Goal: Information Seeking & Learning: Compare options

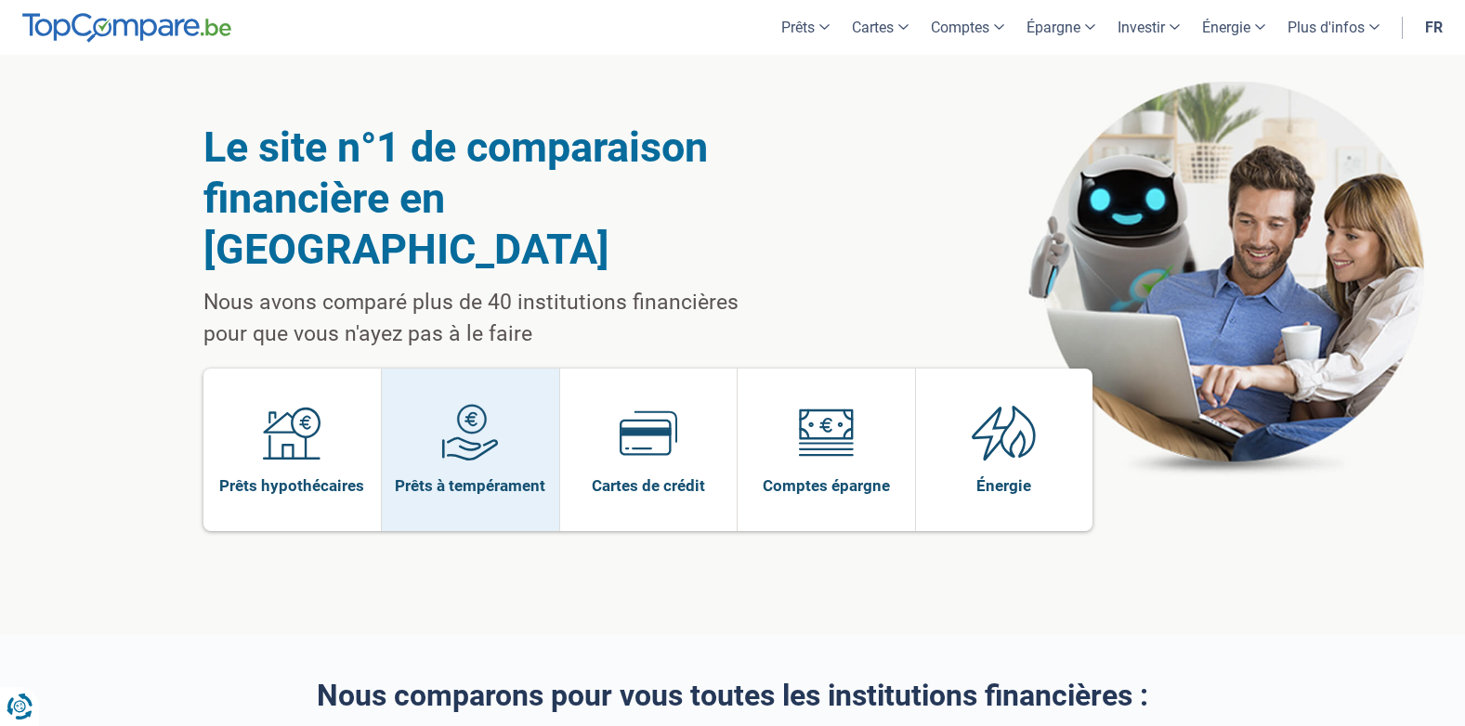
drag, startPoint x: 0, startPoint y: 0, endPoint x: 415, endPoint y: 428, distance: 596.6
click at [415, 476] on span "Prêts à tempérament" at bounding box center [470, 486] width 151 height 20
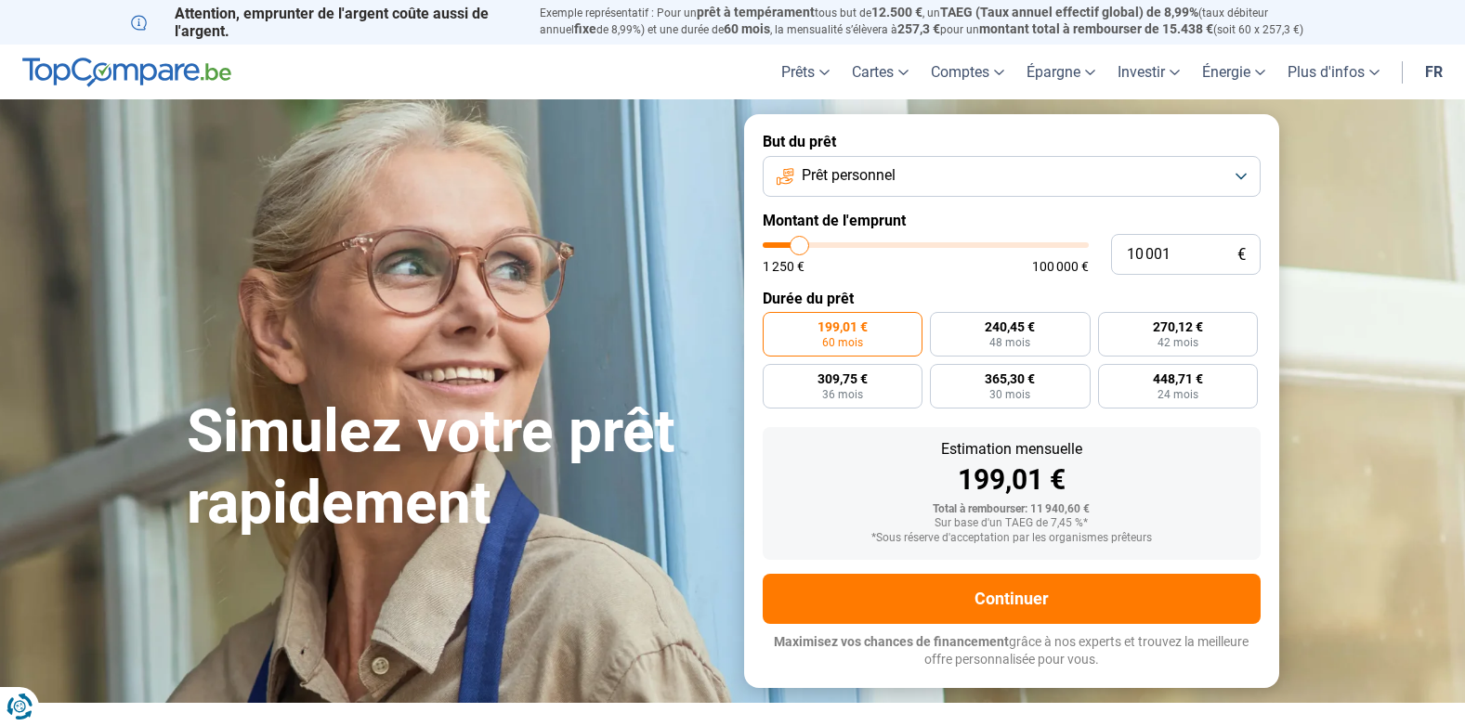
click at [1011, 181] on button "Prêt personnel" at bounding box center [1012, 176] width 498 height 41
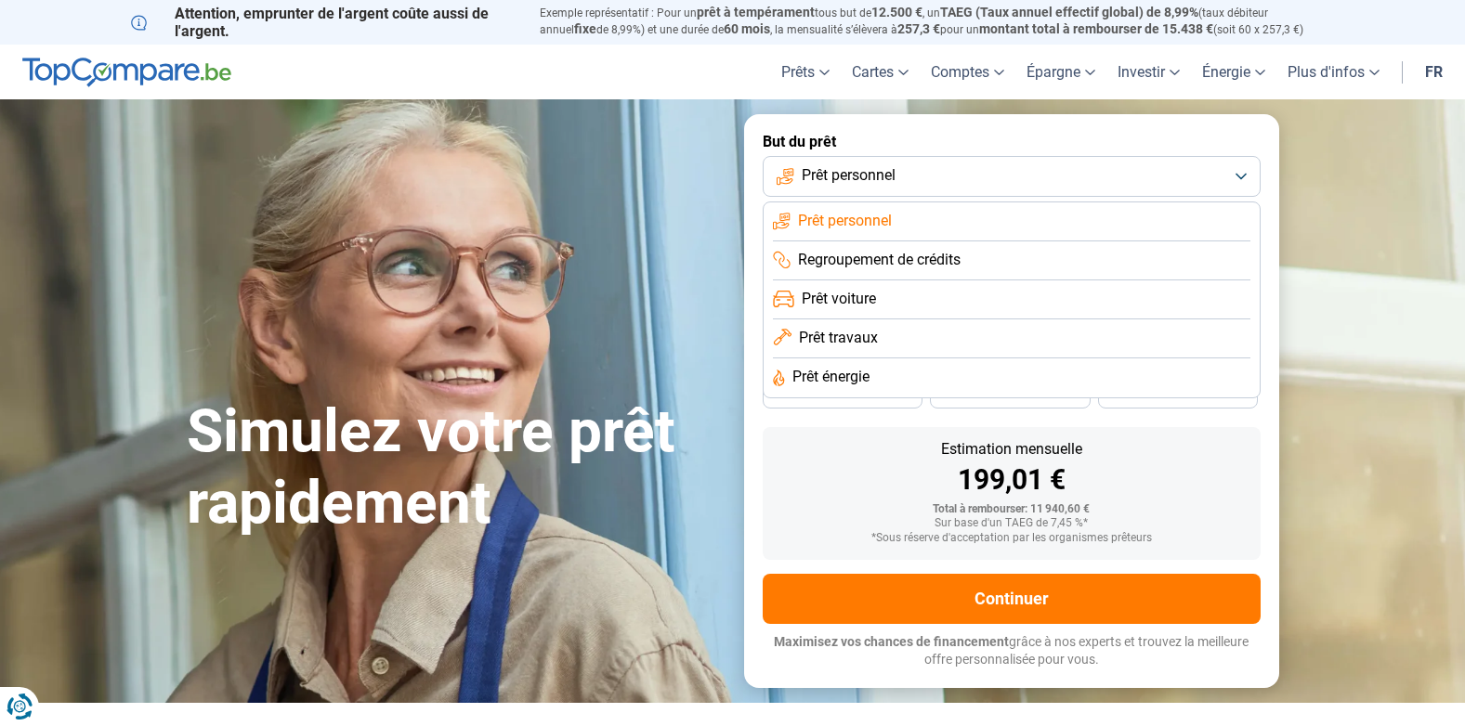
click at [852, 338] on span "Prêt travaux" at bounding box center [838, 338] width 79 height 20
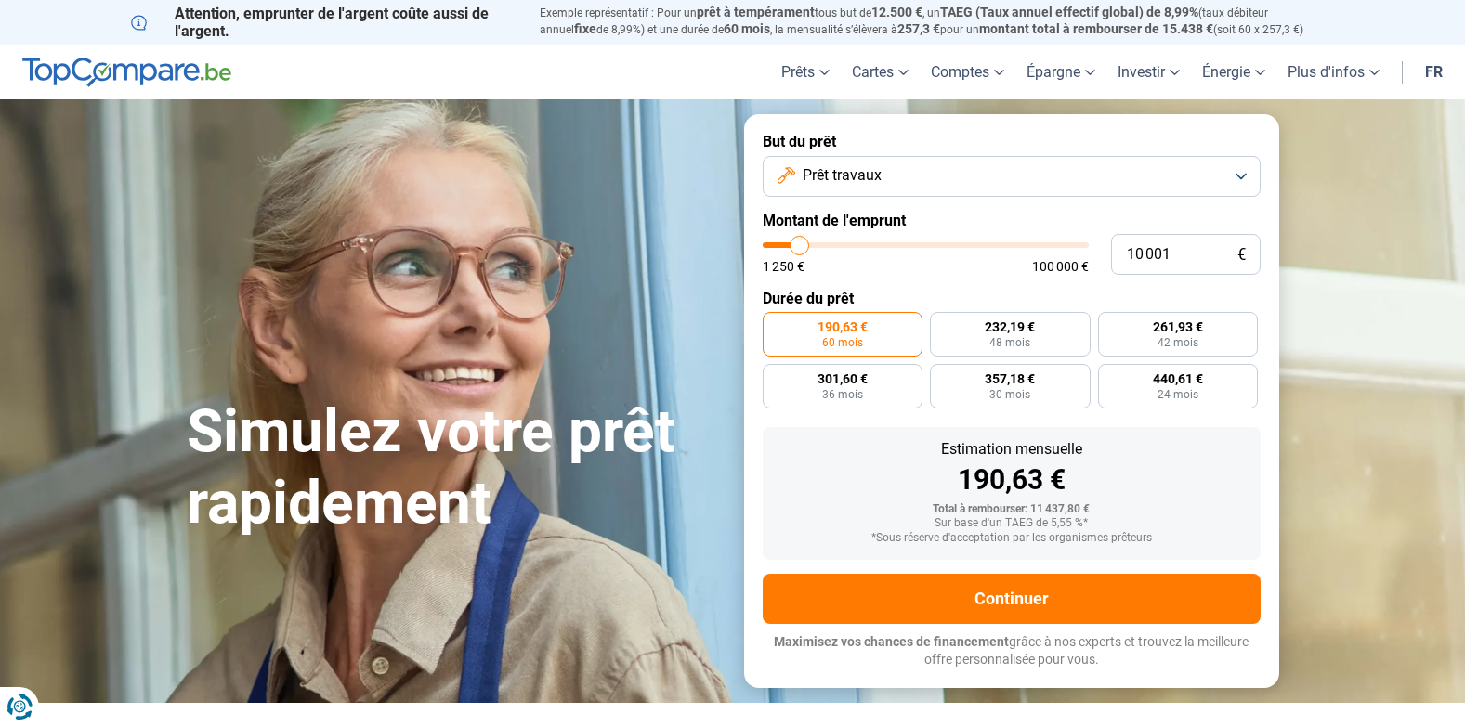
type input "11 500"
type input "11500"
type input "12 000"
type input "12000"
type input "12 750"
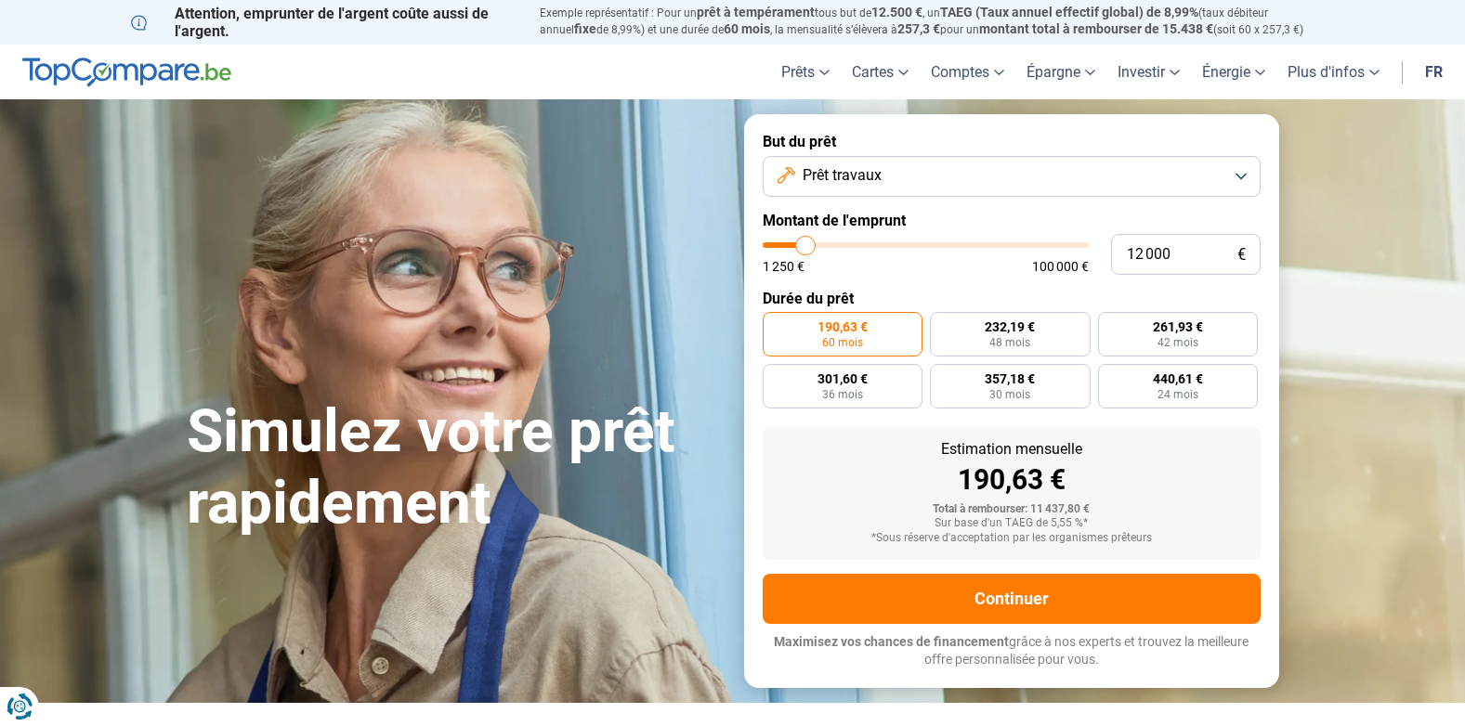
type input "12750"
type input "13 000"
type input "13000"
type input "13 500"
type input "13500"
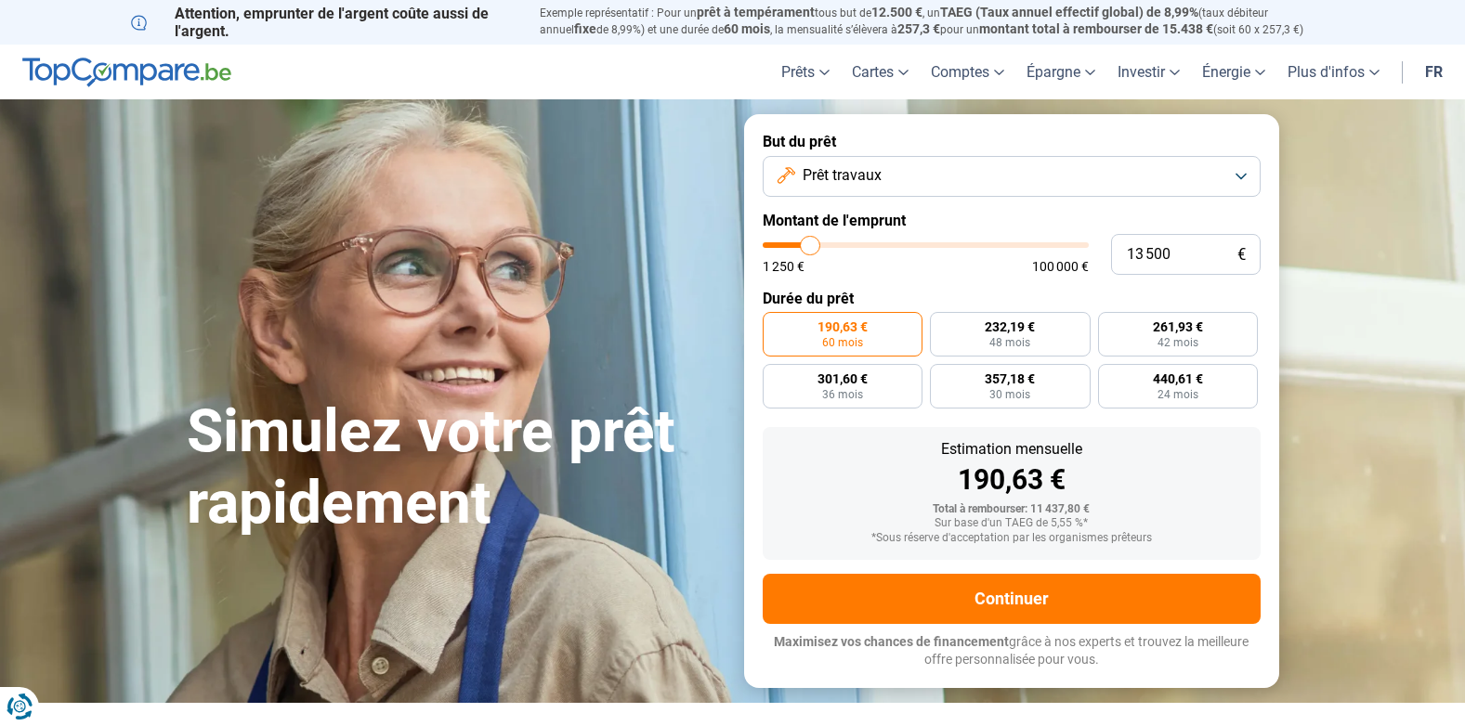
type input "14 000"
type input "14000"
type input "14 500"
type input "14500"
type input "14 750"
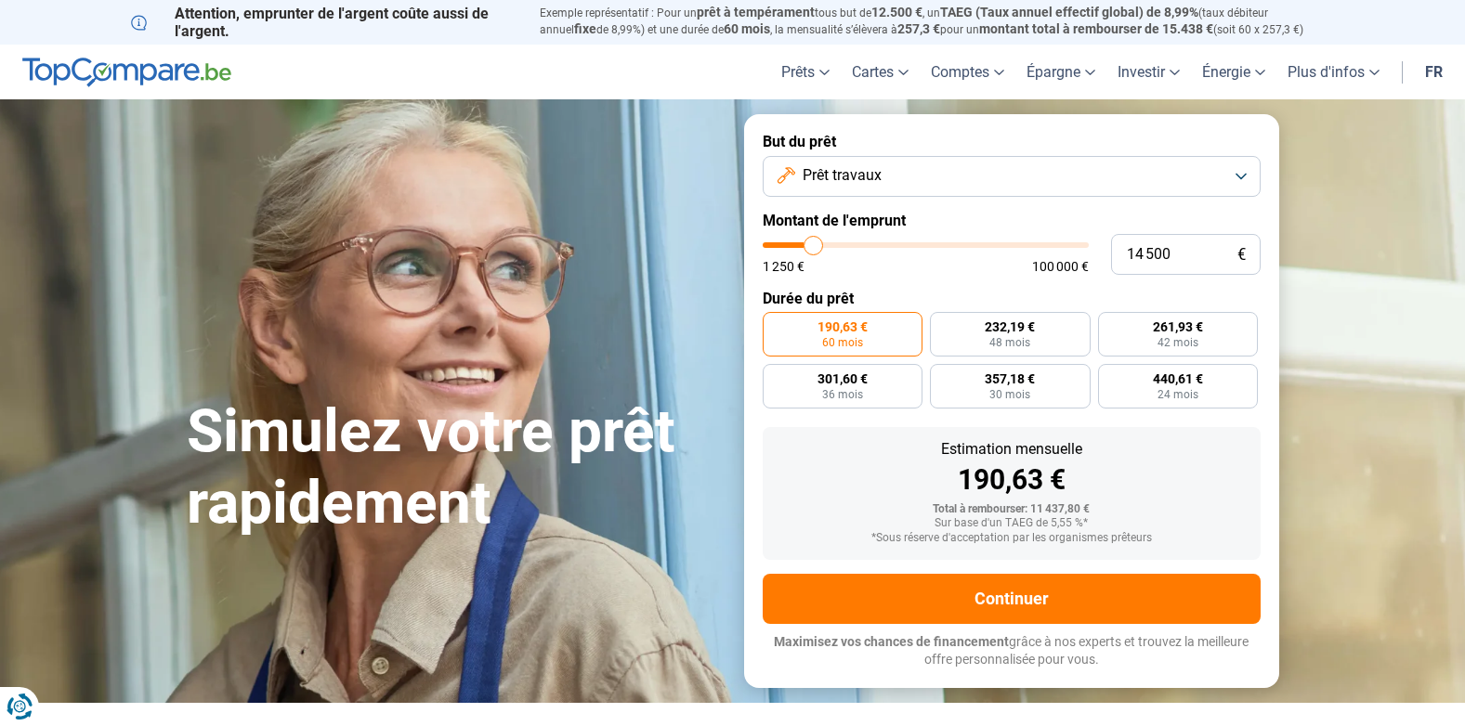
type input "14750"
type input "15 000"
type input "15000"
type input "15 500"
type input "15500"
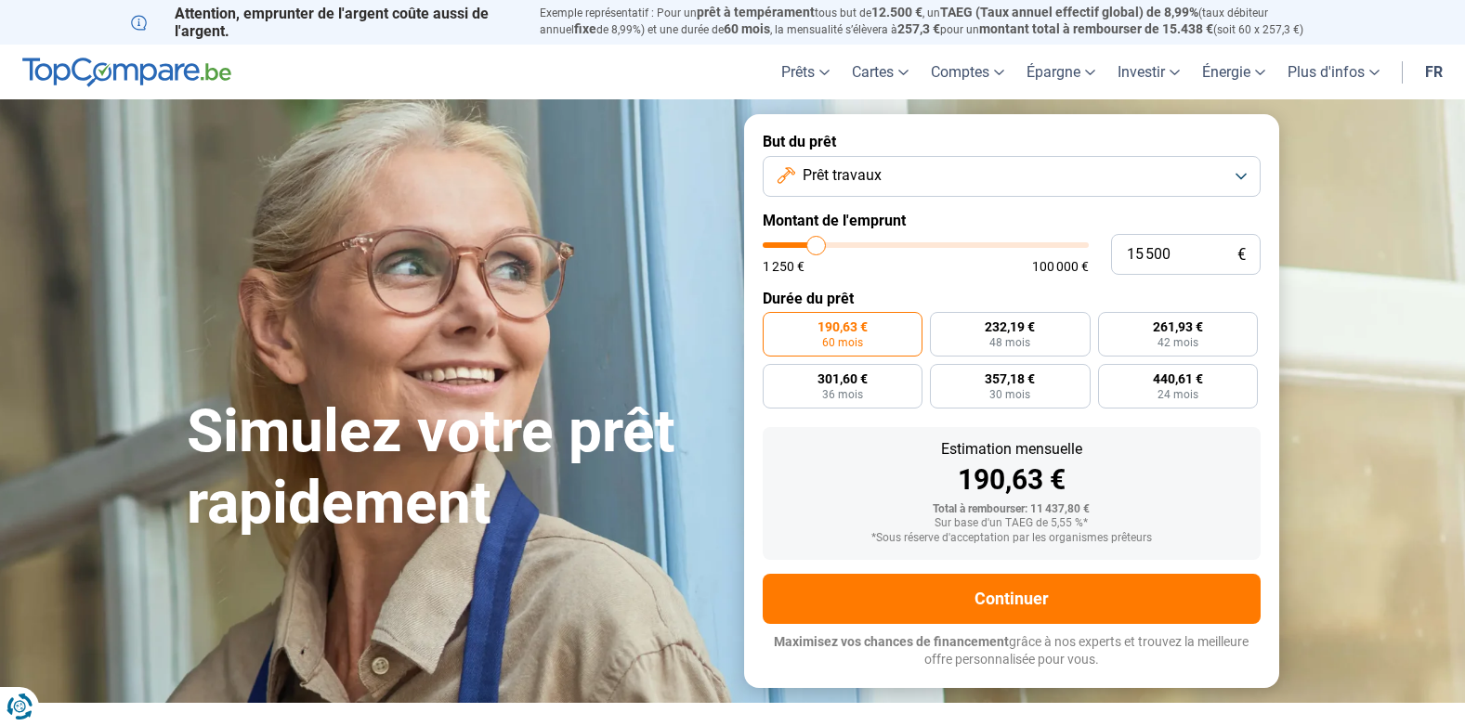
type input "15 750"
type input "15750"
type input "16 500"
type input "16500"
type input "17 250"
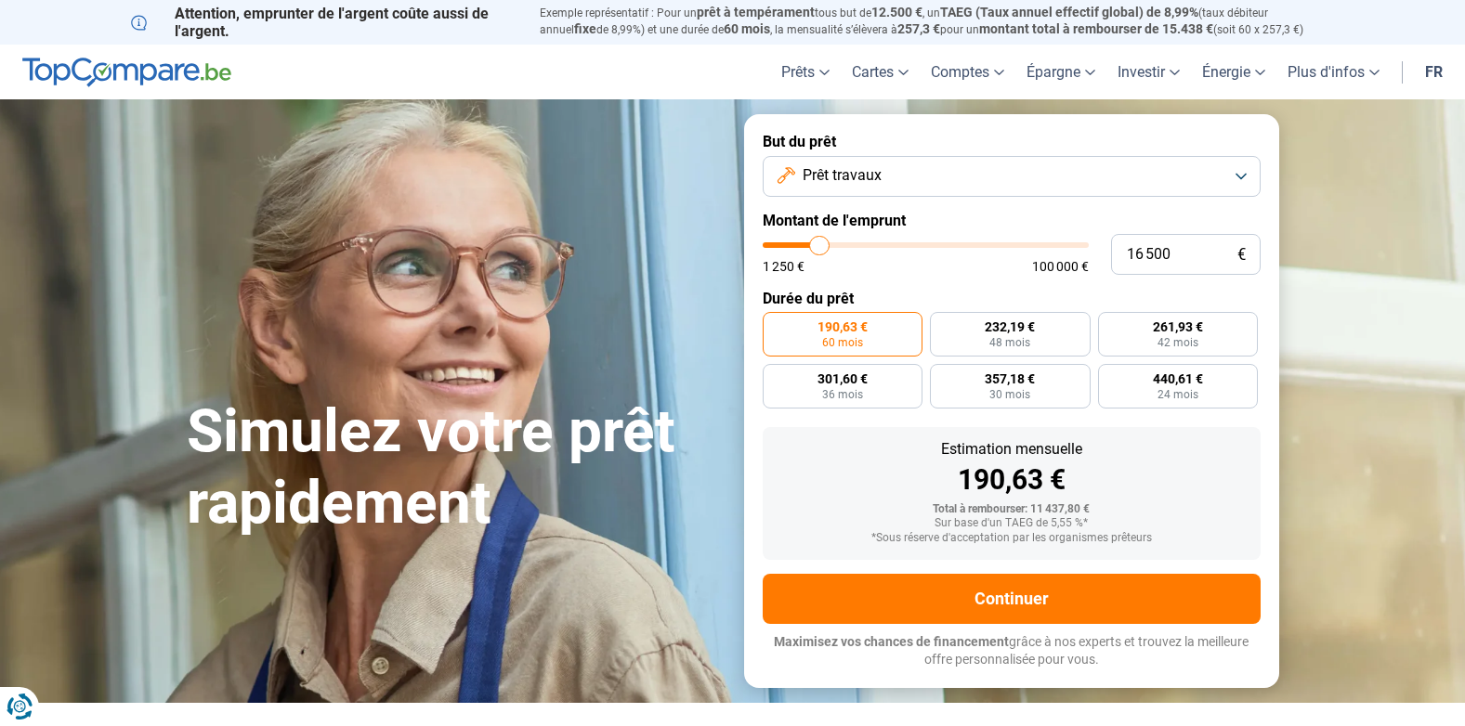
type input "17250"
type input "17 500"
type input "17500"
type input "17 750"
type input "17750"
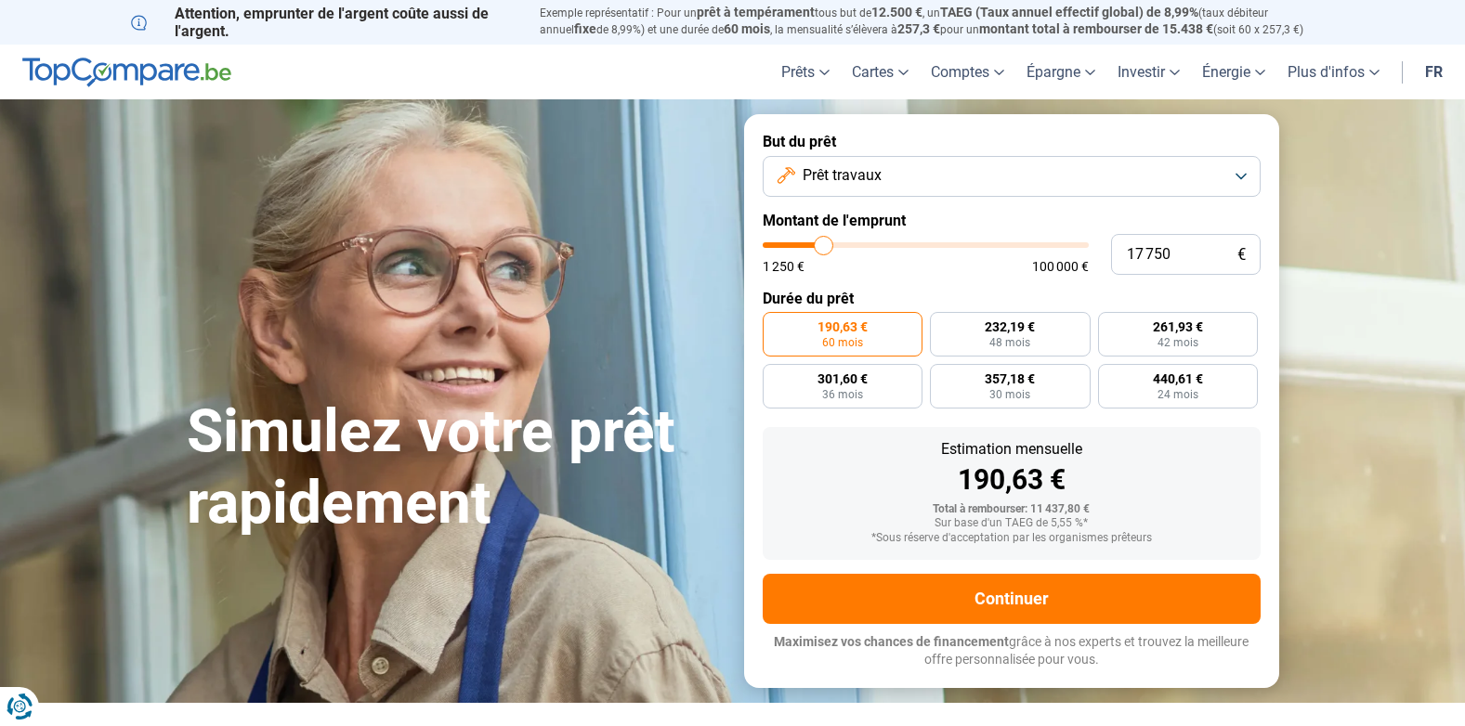
type input "18 500"
drag, startPoint x: 804, startPoint y: 248, endPoint x: 826, endPoint y: 247, distance: 22.3
type input "18500"
click at [826, 247] on input "range" at bounding box center [926, 245] width 326 height 6
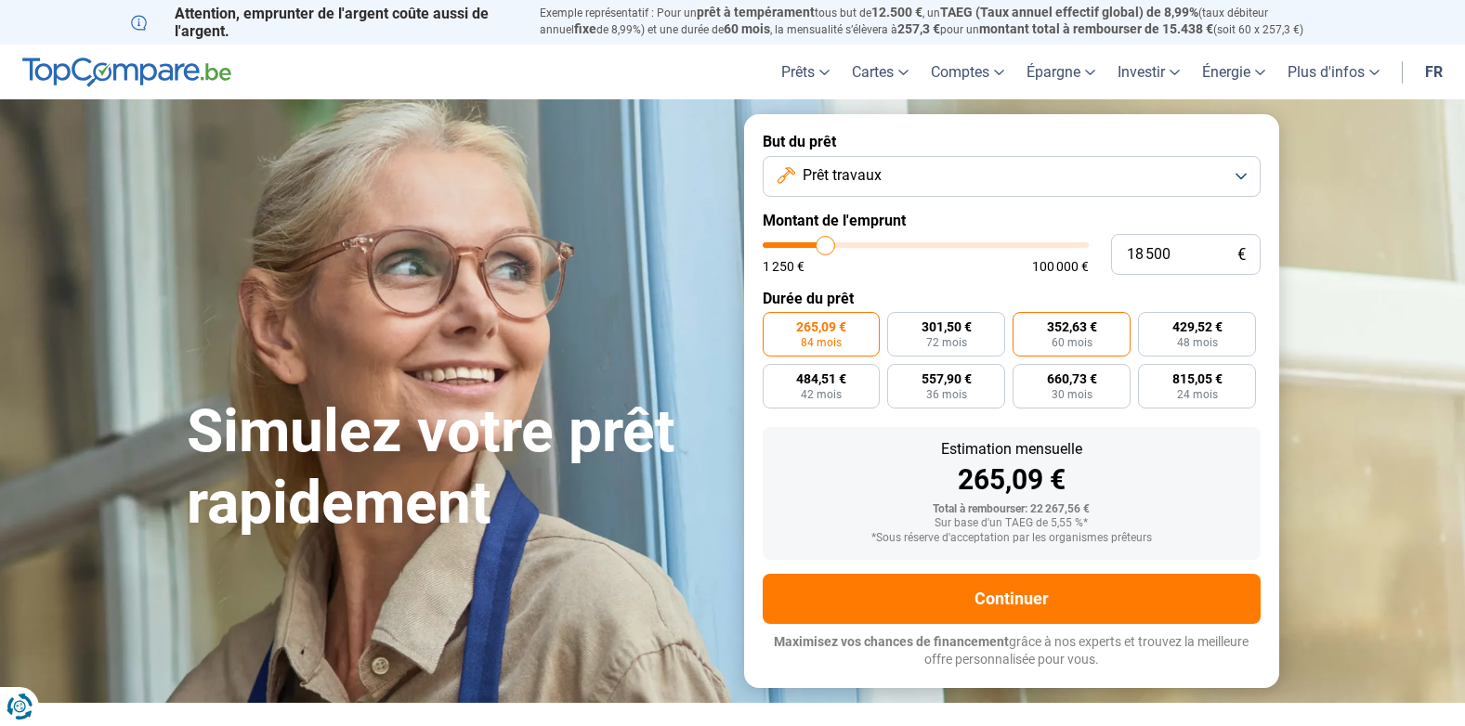
click at [1060, 342] on span "60 mois" at bounding box center [1072, 342] width 41 height 11
click at [1025, 324] on input "352,63 € 60 mois" at bounding box center [1019, 318] width 12 height 12
radio input "true"
type input "16 250"
type input "16250"
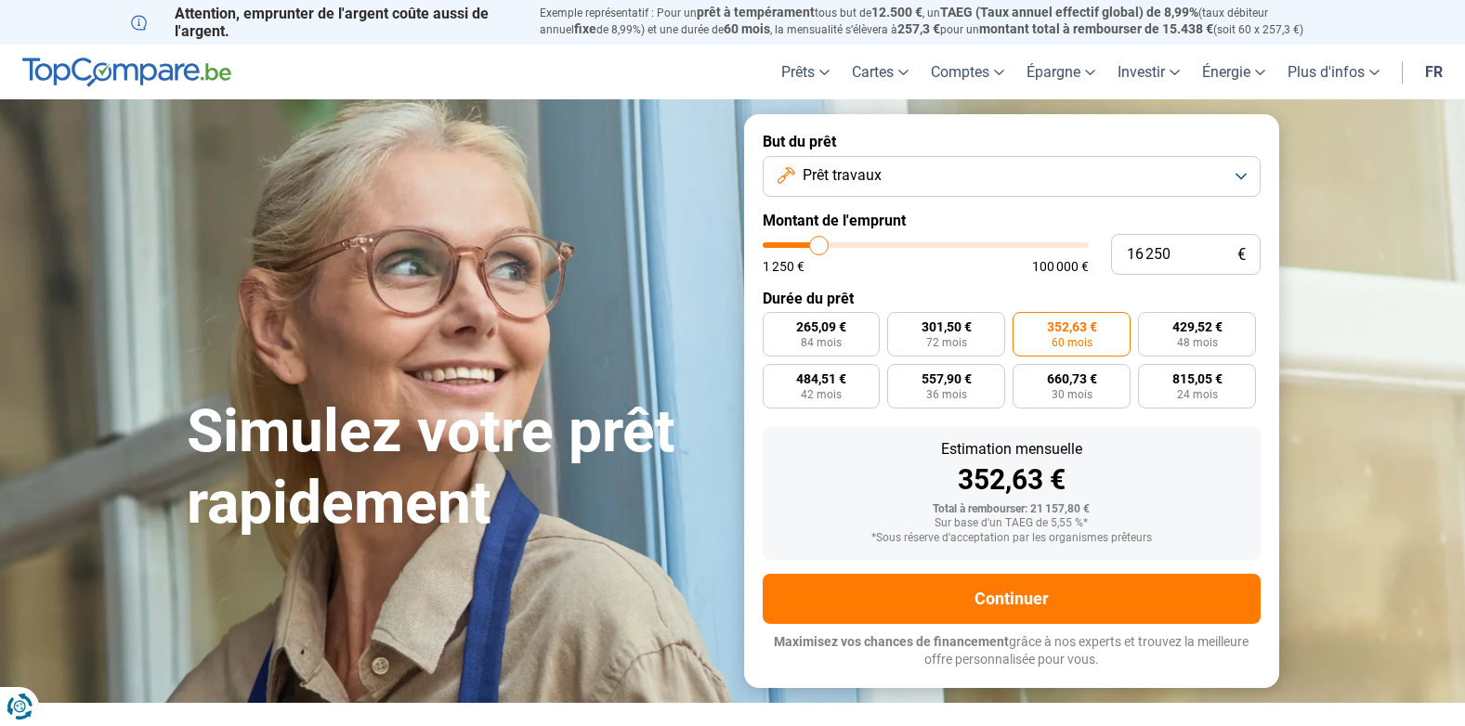
click at [819, 246] on input "range" at bounding box center [926, 245] width 326 height 6
radio input "false"
radio input "true"
click at [920, 167] on button "Prêt travaux" at bounding box center [1012, 176] width 498 height 41
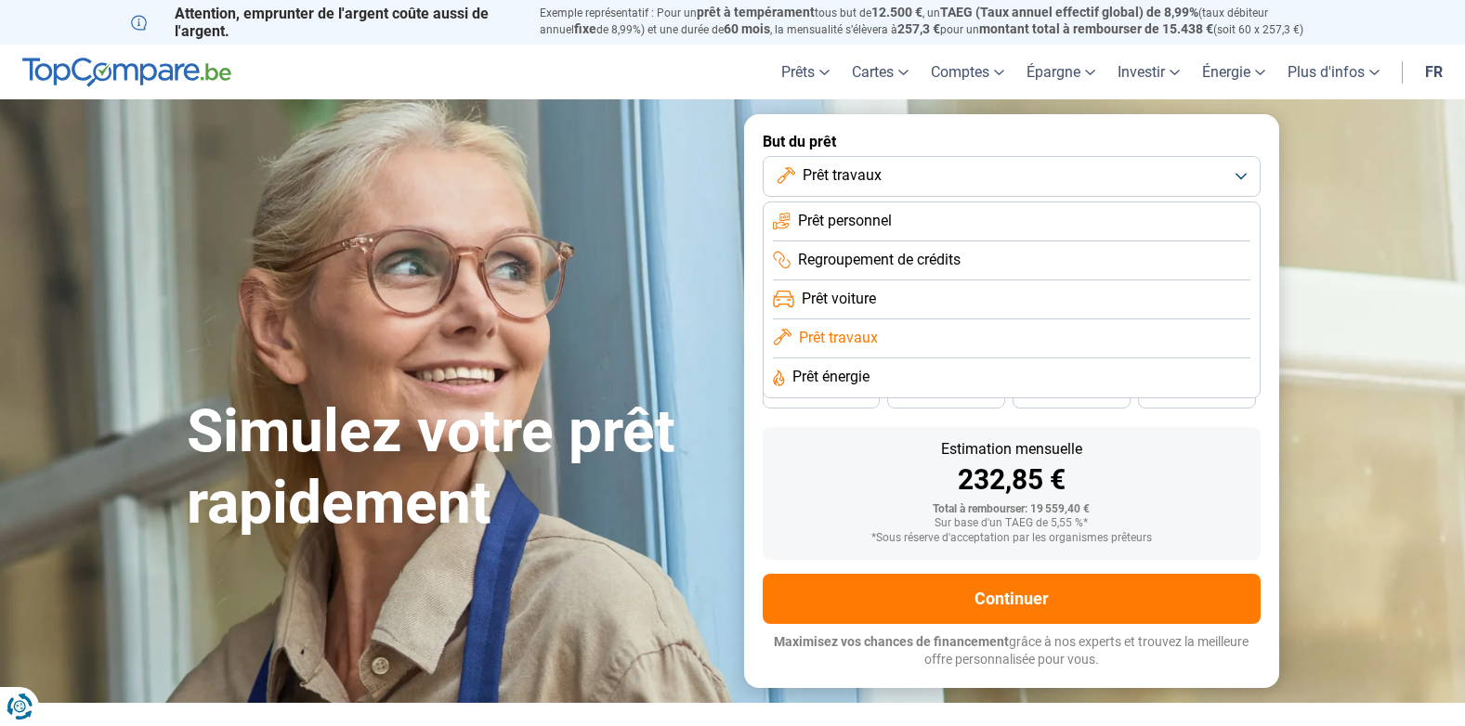
click at [892, 320] on li "Prêt voiture" at bounding box center [1012, 339] width 478 height 39
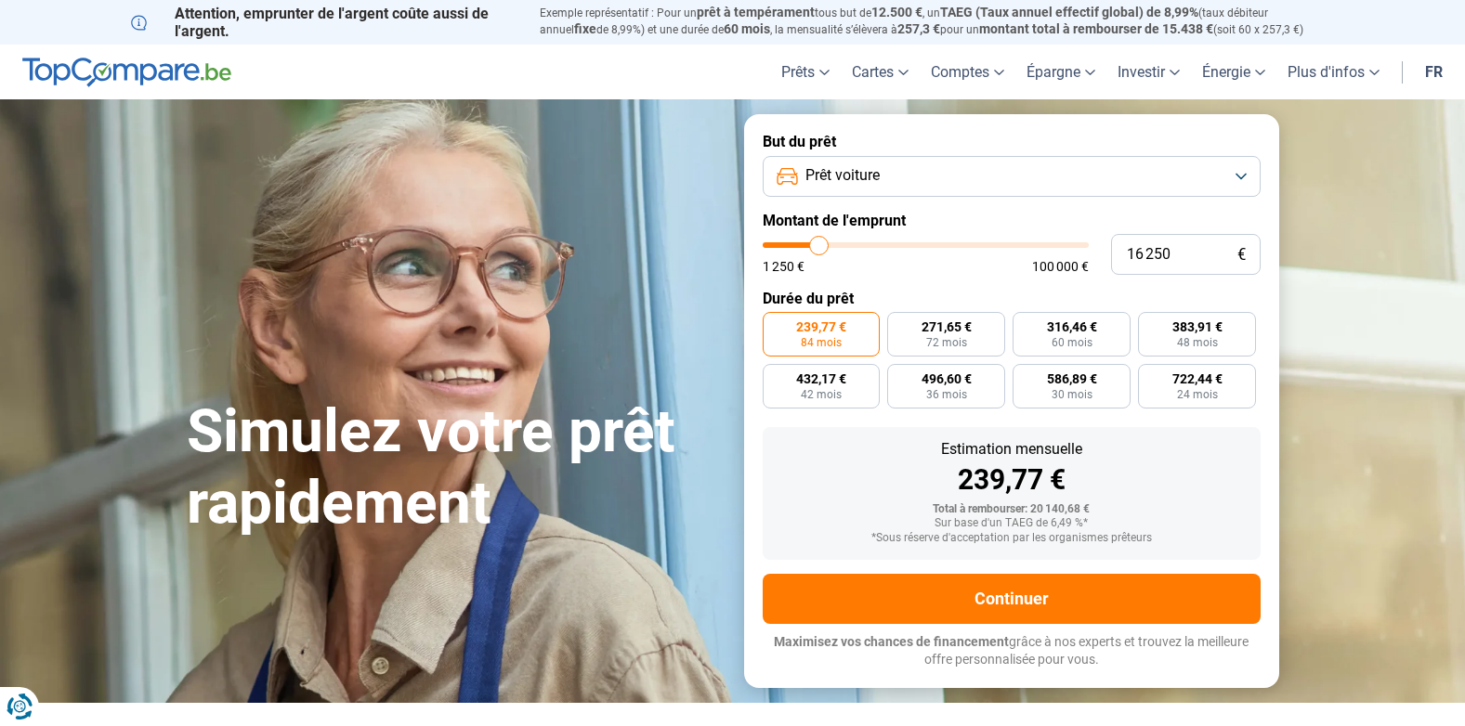
type input "13 000"
type input "13000"
type input "12 750"
type input "12750"
type input "12 500"
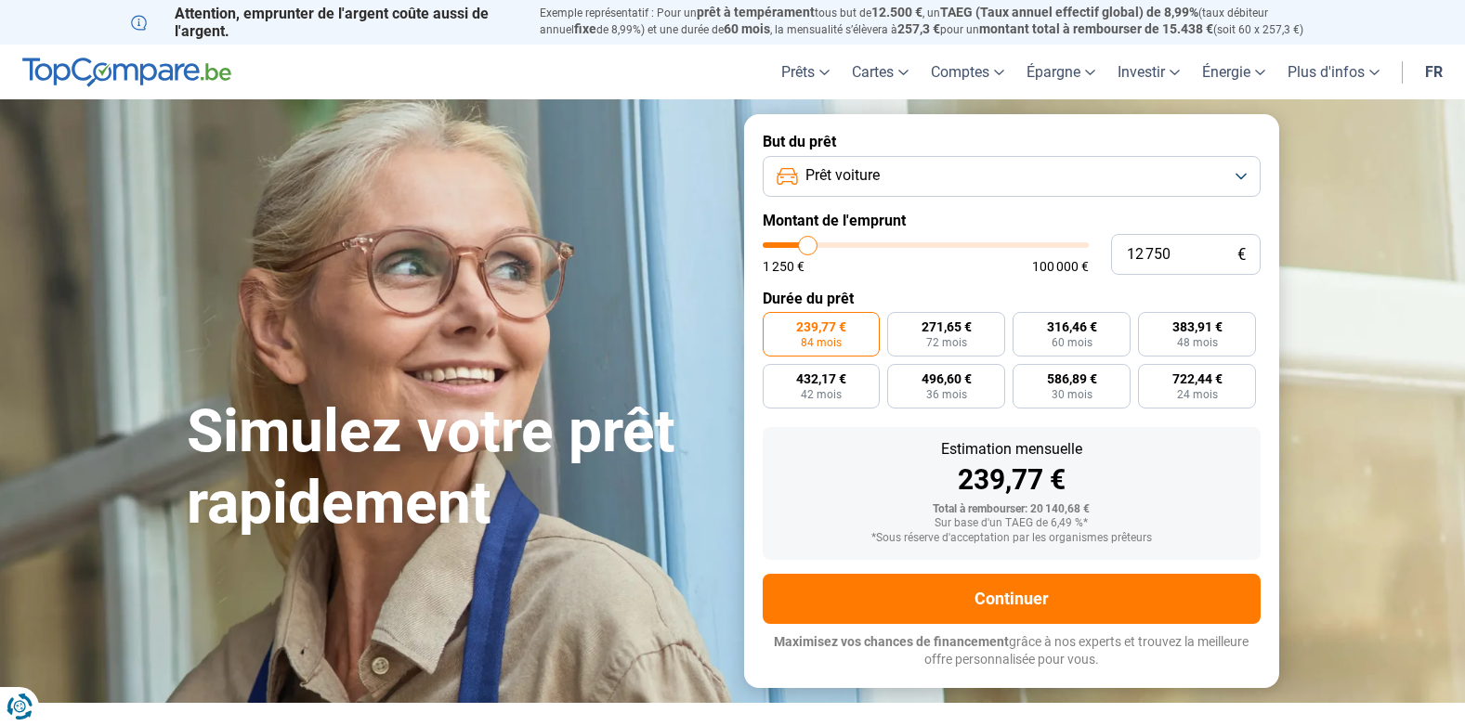
type input "12500"
type input "11 500"
type input "11500"
type input "11 000"
type input "11000"
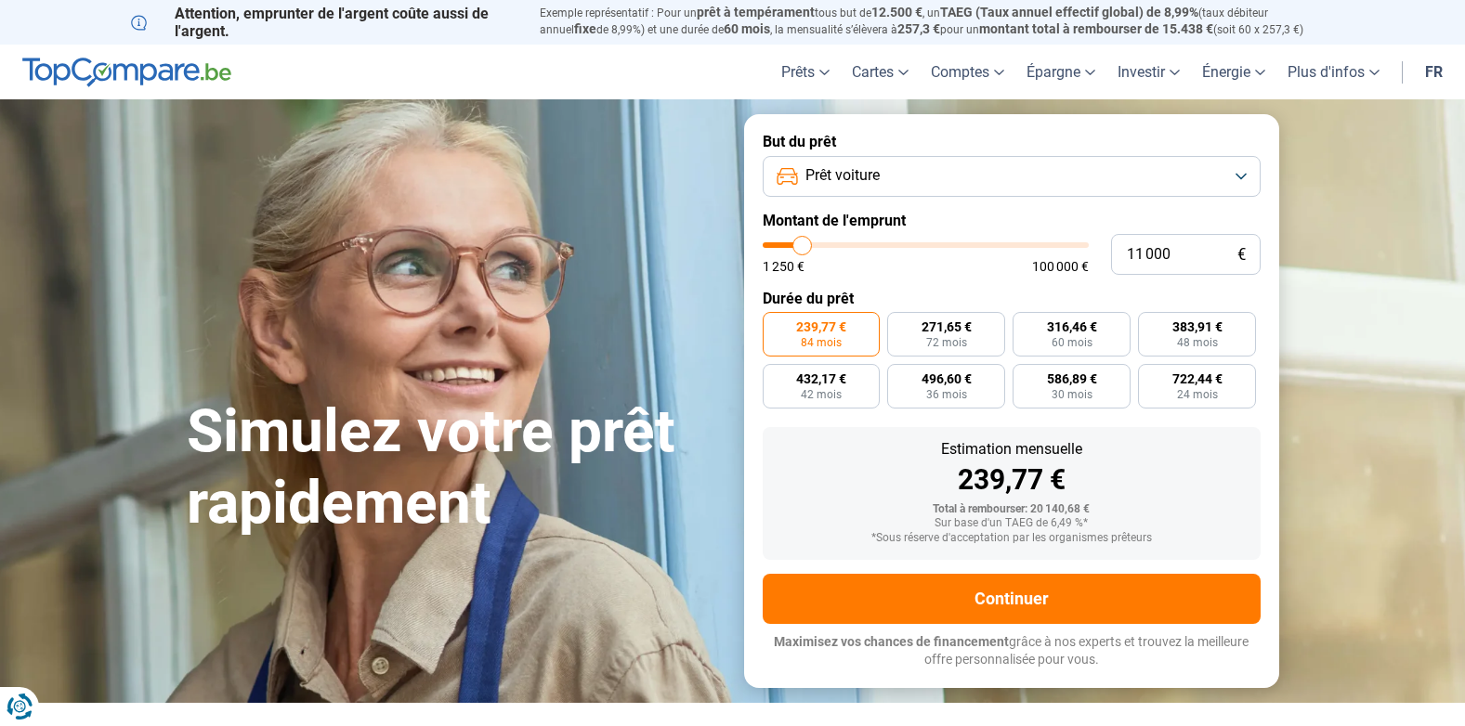
click at [803, 244] on input "range" at bounding box center [926, 245] width 326 height 6
radio input "true"
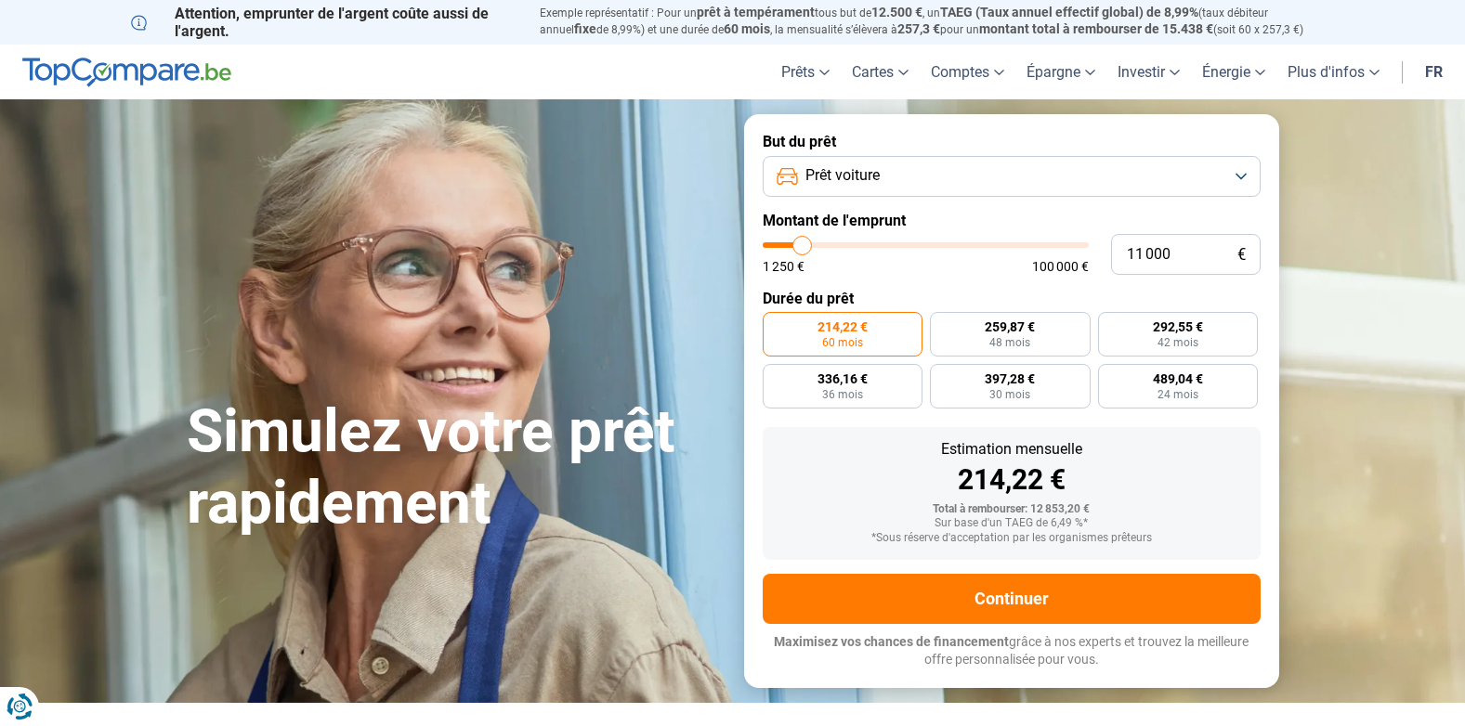
type input "10 250"
type input "10250"
type input "7 500"
type input "7500"
type input "6 750"
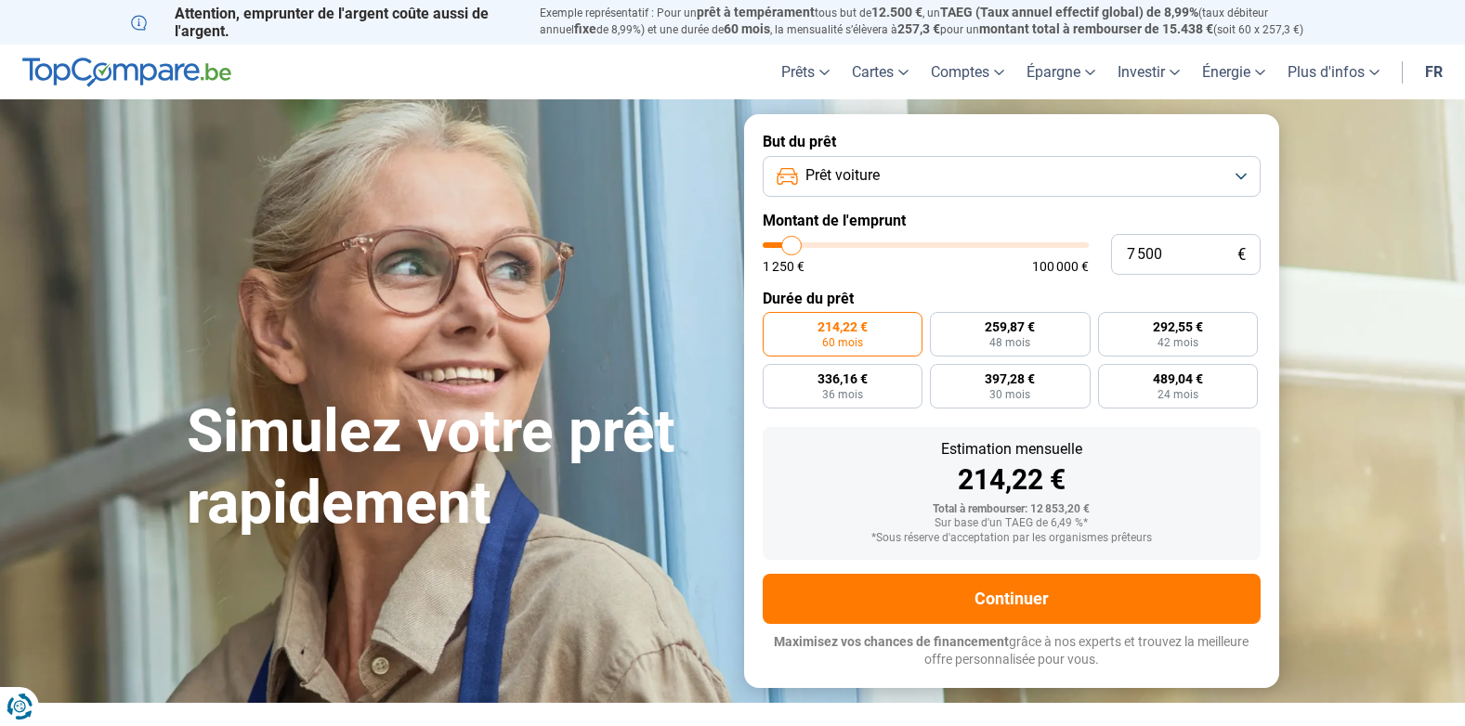
type input "6750"
type input "6 500"
drag, startPoint x: 803, startPoint y: 244, endPoint x: 789, endPoint y: 243, distance: 14.0
type input "6500"
click at [789, 243] on input "range" at bounding box center [926, 245] width 326 height 6
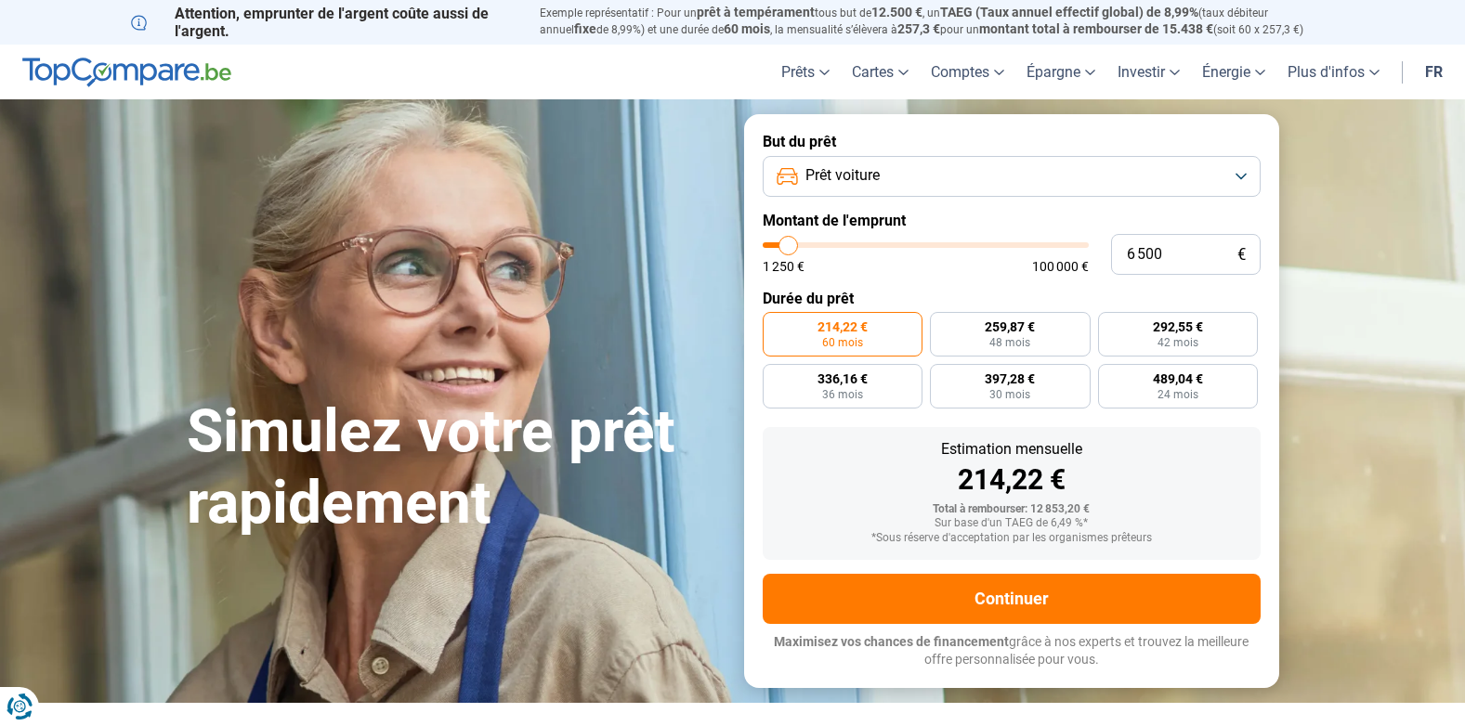
radio input "true"
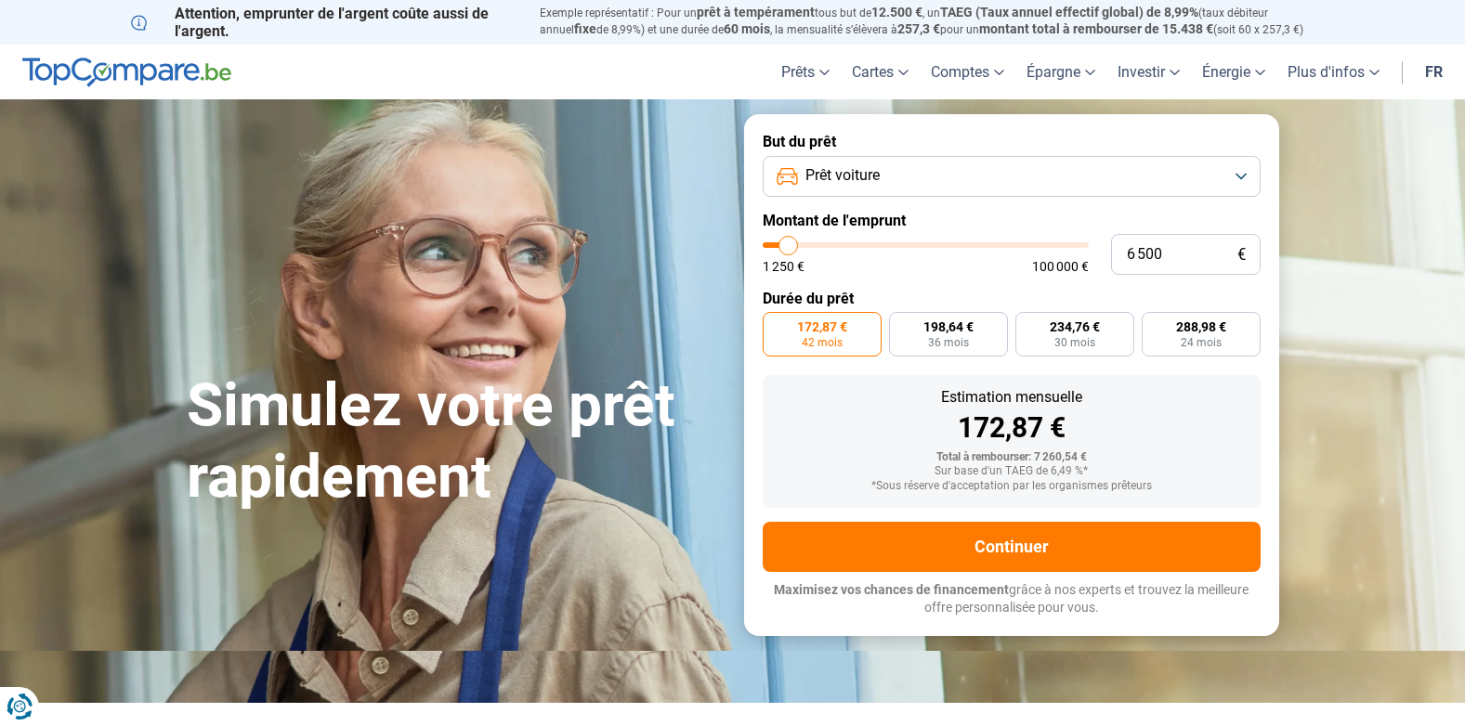
click at [783, 245] on input "range" at bounding box center [926, 245] width 326 height 6
click at [794, 243] on input "range" at bounding box center [926, 245] width 326 height 6
click at [798, 243] on input "range" at bounding box center [926, 245] width 326 height 6
type input "10 750"
type input "10750"
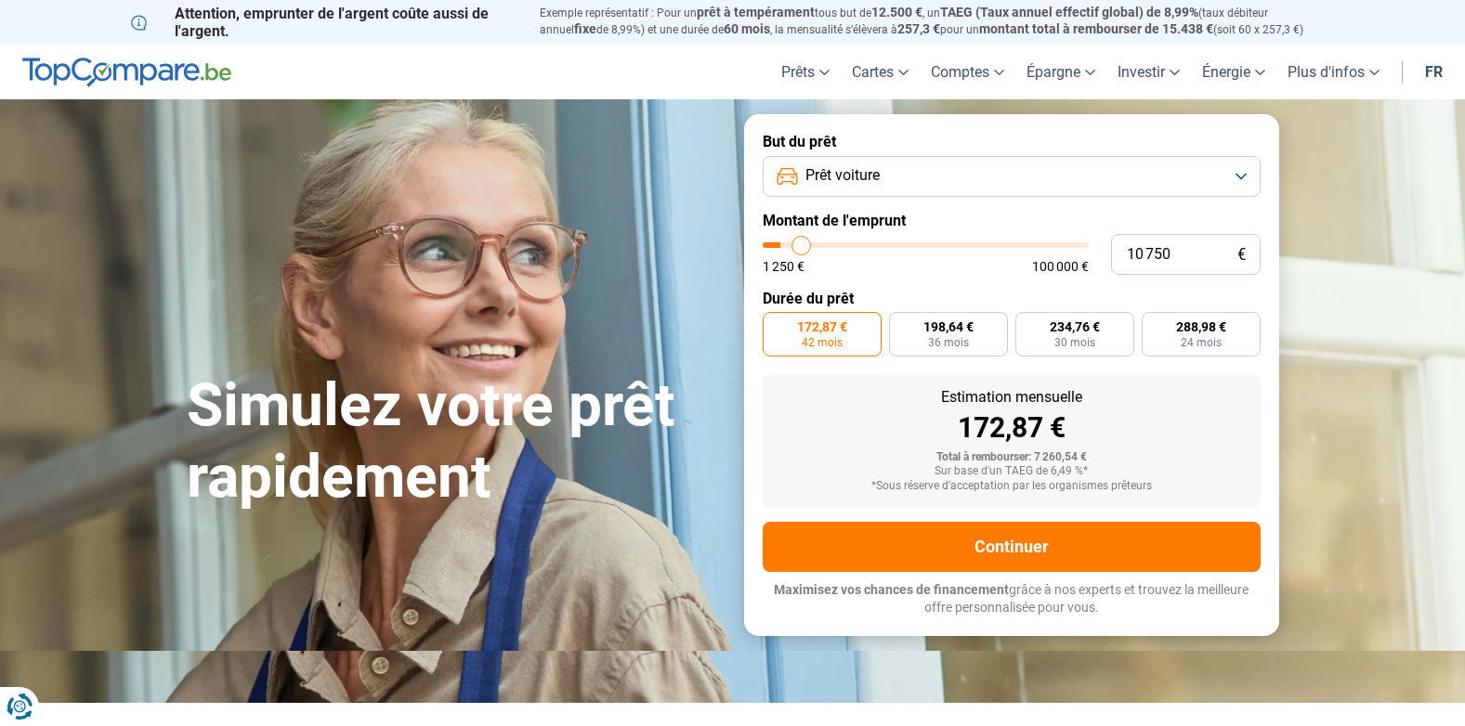
click at [802, 243] on input "range" at bounding box center [926, 245] width 326 height 6
radio input "false"
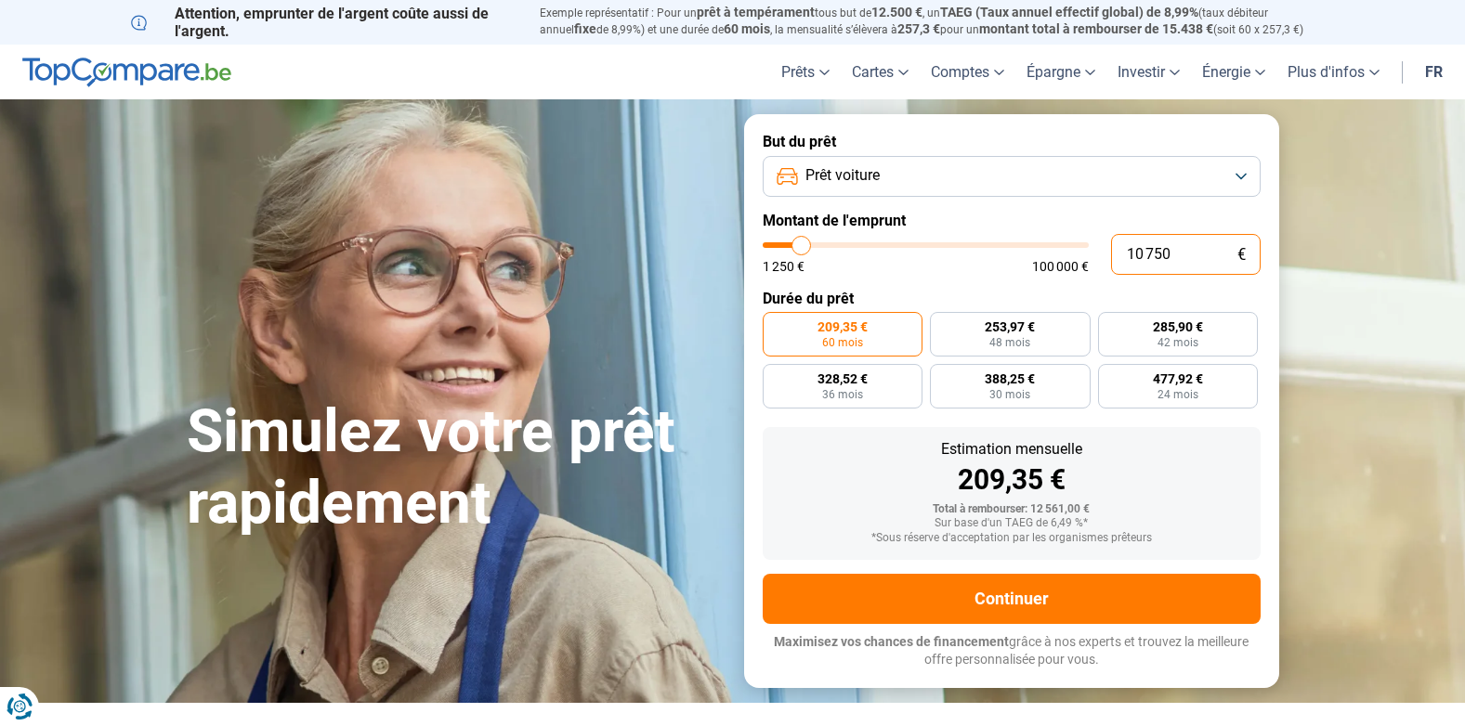
drag, startPoint x: 1123, startPoint y: 255, endPoint x: 1188, endPoint y: 255, distance: 65.0
click at [1188, 255] on input "10 750" at bounding box center [1186, 254] width 150 height 41
type input "1"
type input "1250"
type input "12"
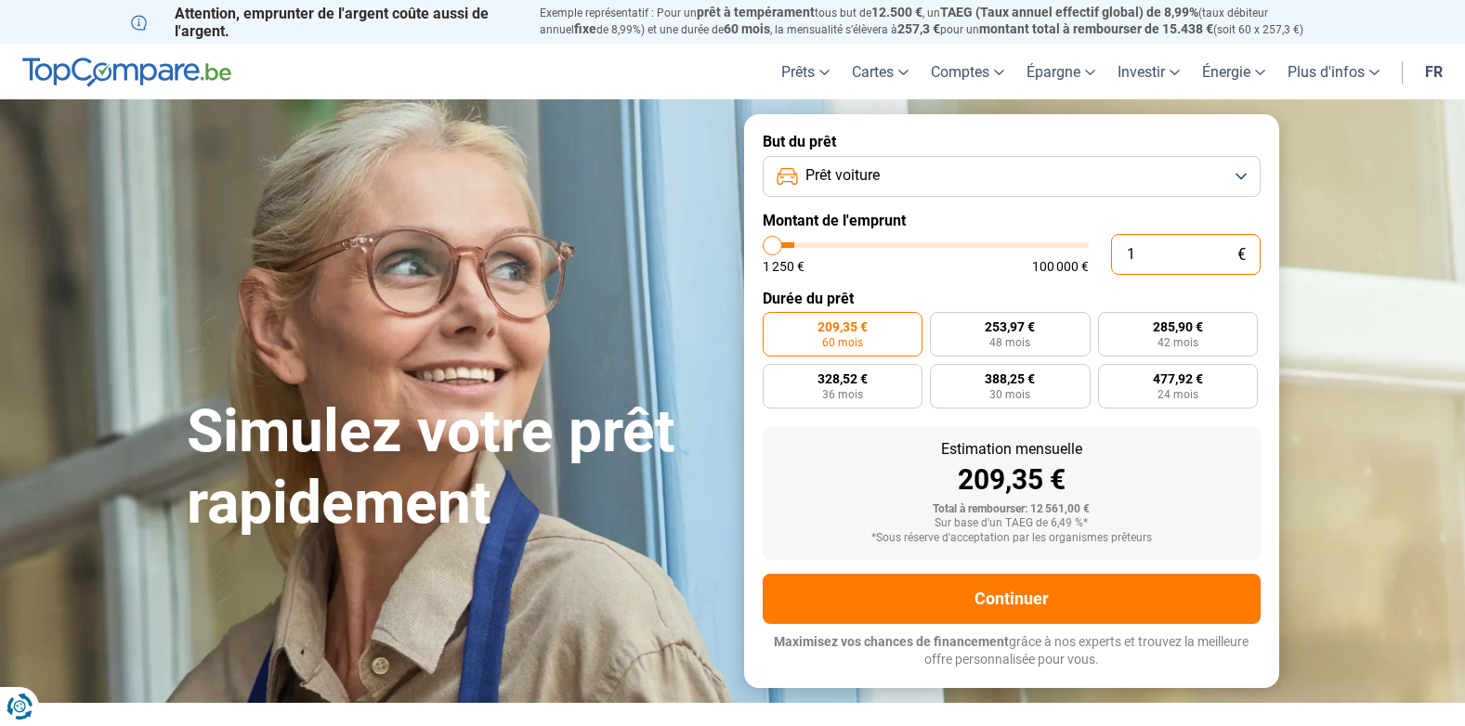
type input "1250"
type input "125"
type input "1250"
type input "12 500"
type input "12500"
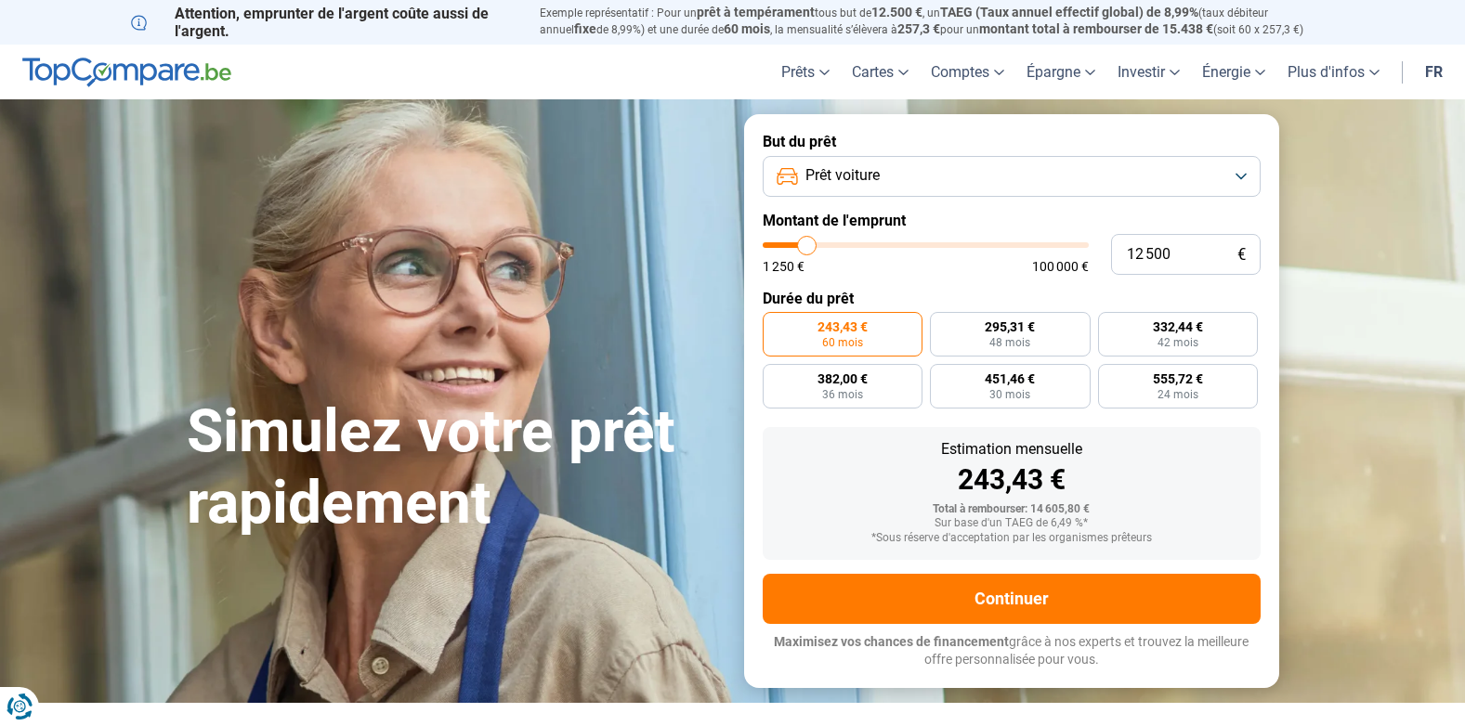
click at [945, 182] on button "Prêt voiture" at bounding box center [1012, 176] width 498 height 41
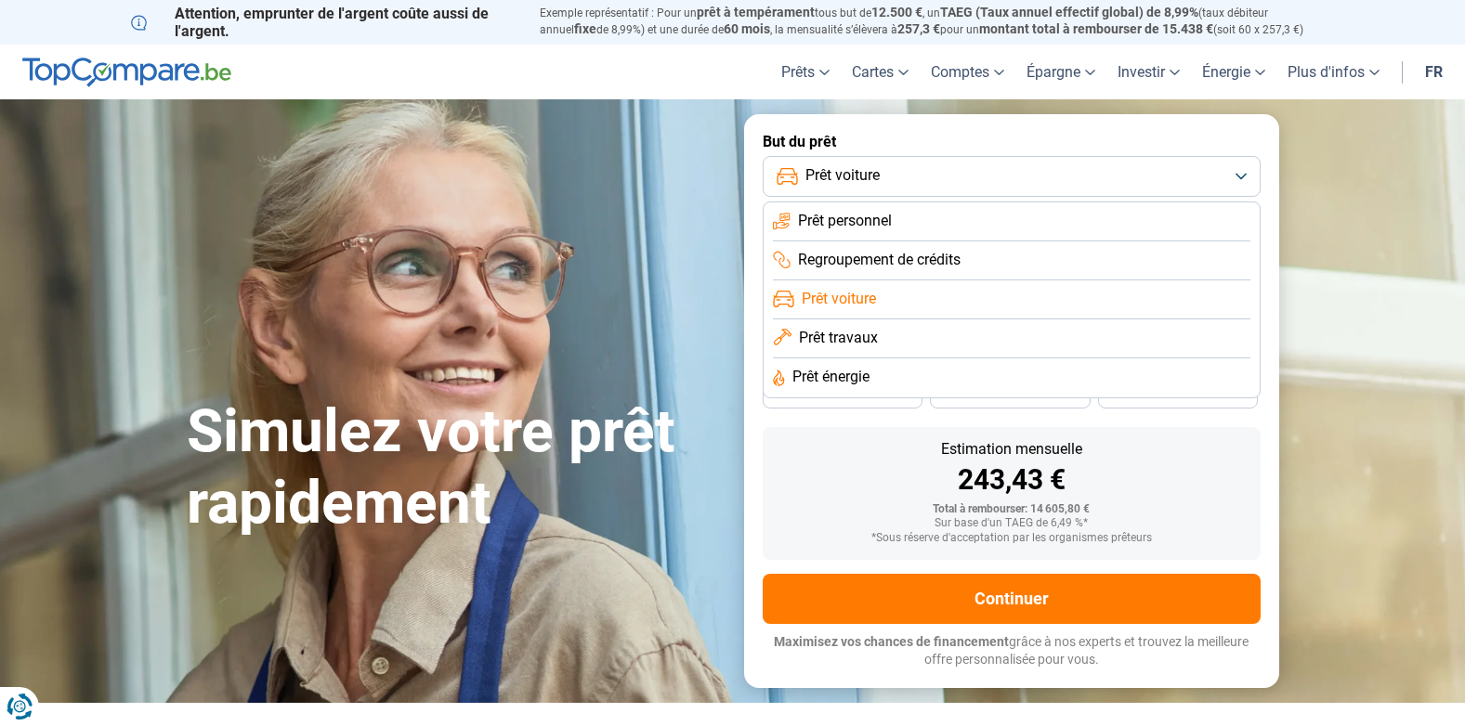
click at [871, 335] on span "Prêt travaux" at bounding box center [838, 338] width 79 height 20
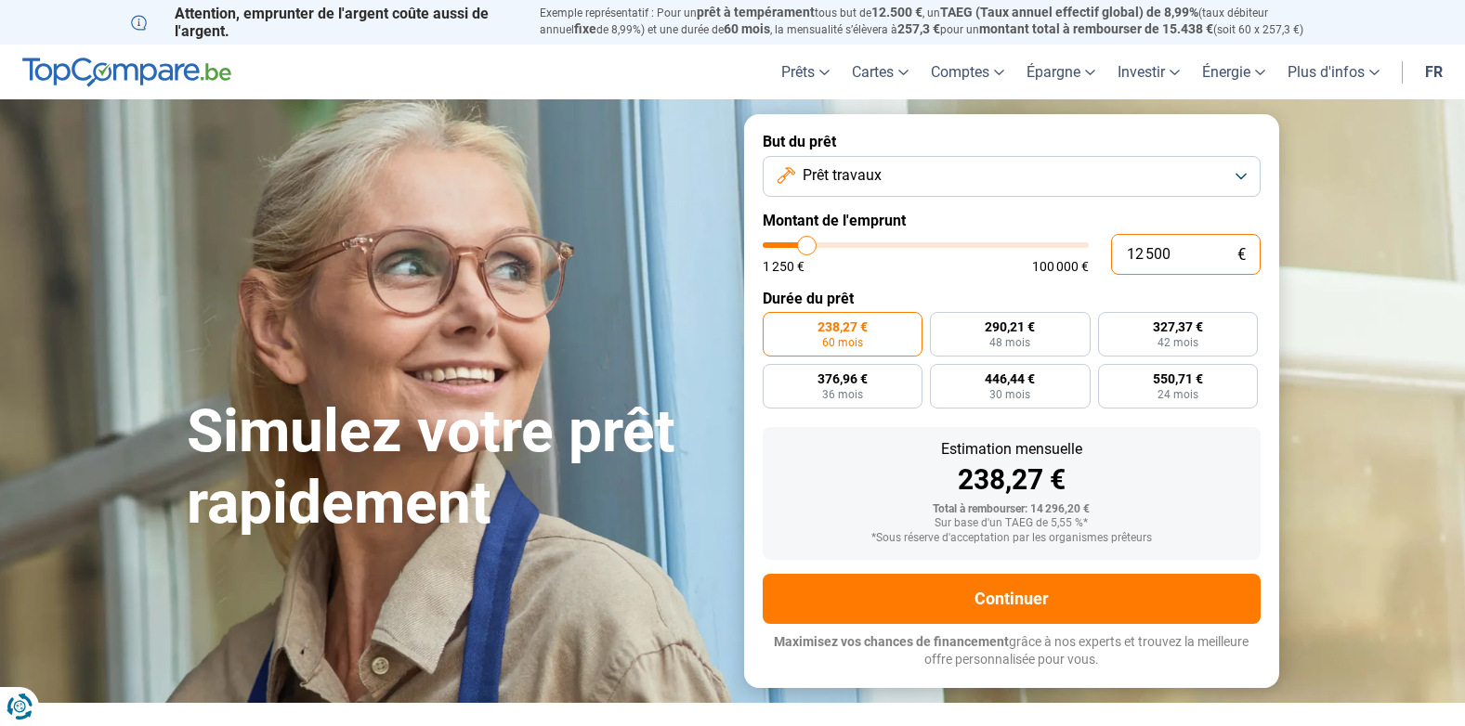
drag, startPoint x: 1185, startPoint y: 255, endPoint x: 1106, endPoint y: 254, distance: 78.1
click at [1106, 254] on div "12 500 € 1 250 € 100 000 €" at bounding box center [1012, 254] width 498 height 41
type input "1"
type input "1250"
type input "15"
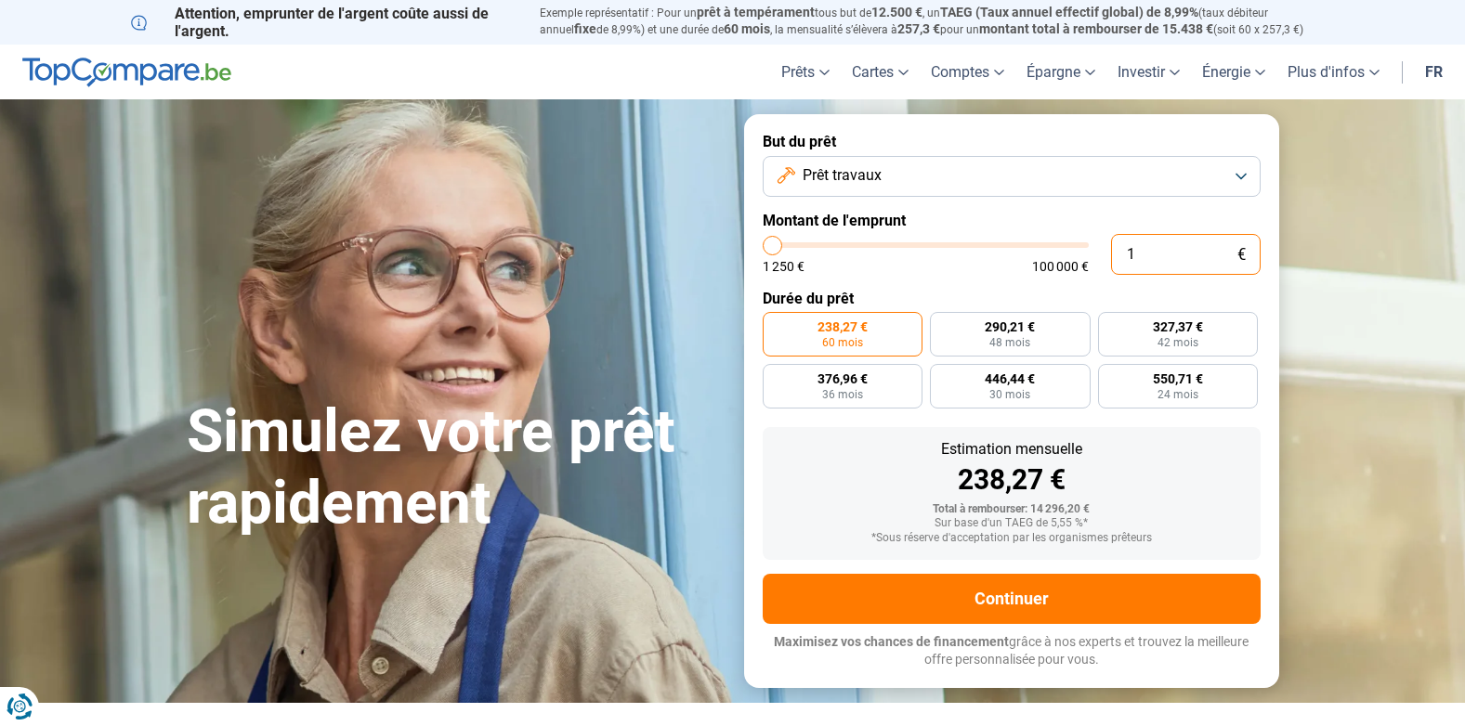
type input "1250"
type input "150"
type input "1250"
type input "1 500"
type input "1500"
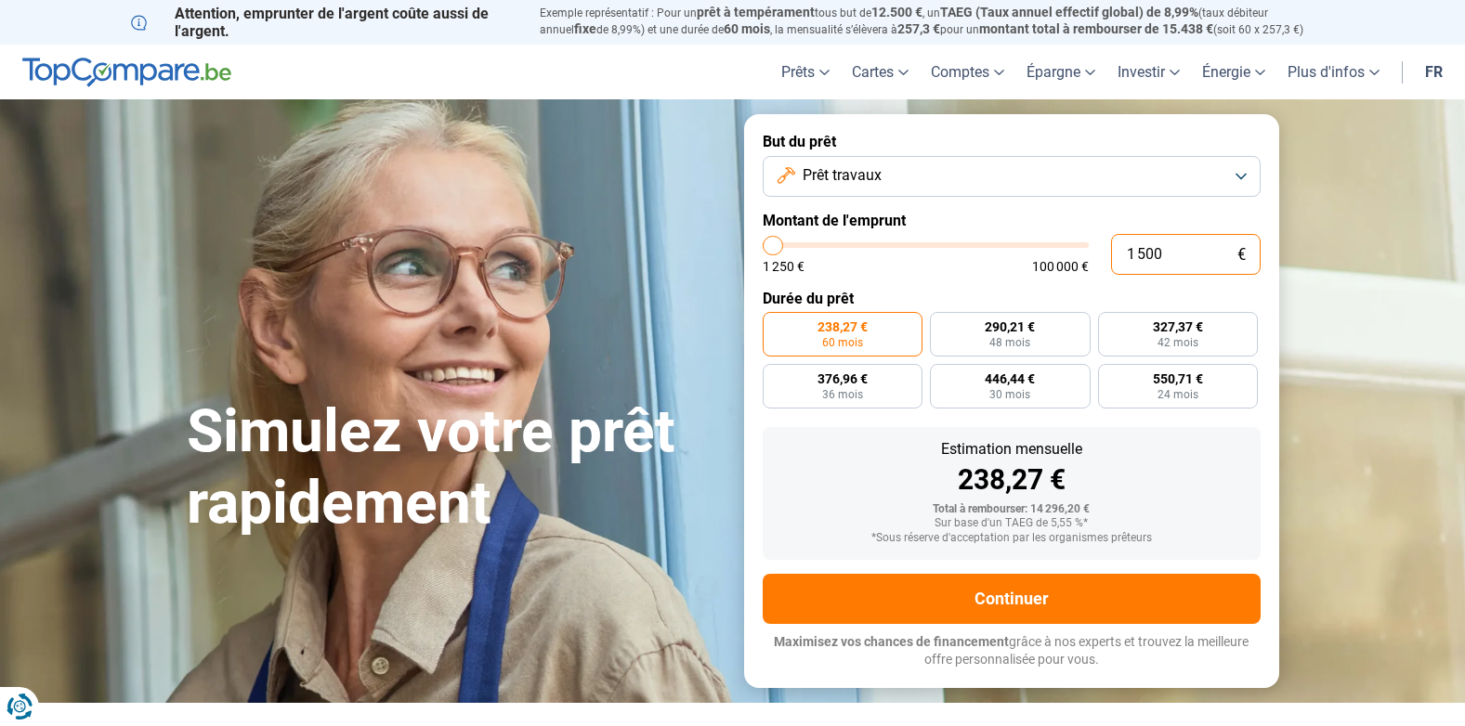
type input "15 000"
type input "15000"
click at [934, 174] on button "Prêt travaux" at bounding box center [1012, 176] width 498 height 41
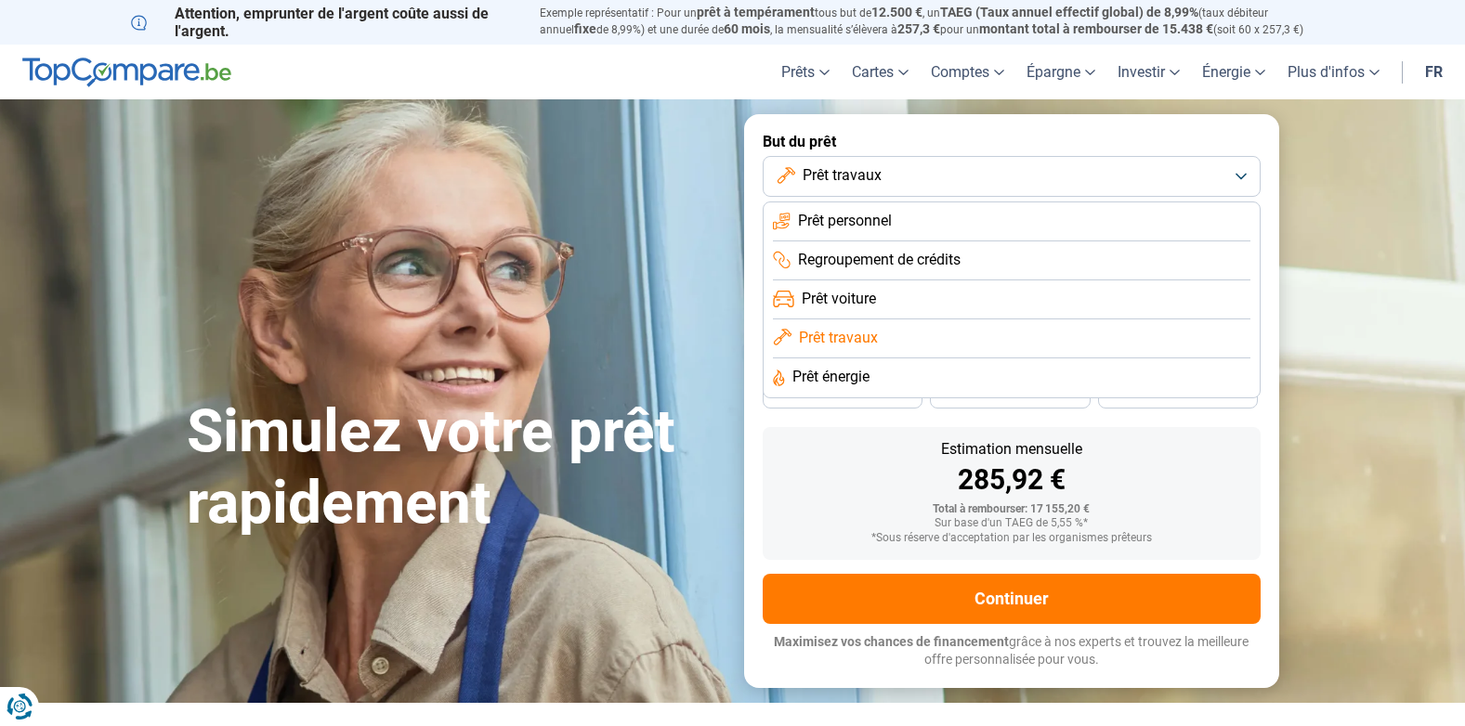
click at [838, 295] on span "Prêt voiture" at bounding box center [839, 299] width 74 height 20
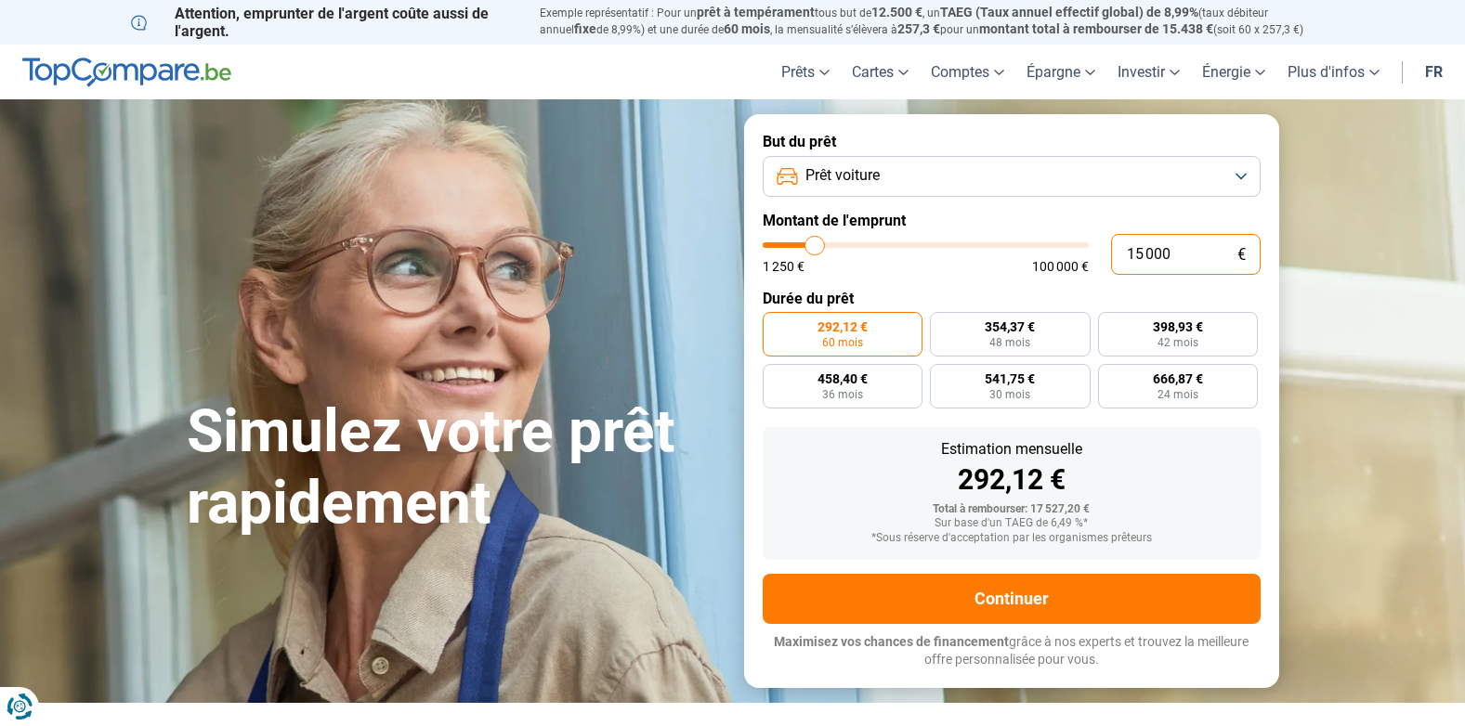
drag, startPoint x: 1182, startPoint y: 247, endPoint x: 1064, endPoint y: 247, distance: 118.0
click at [1064, 247] on div "15 000 € 1 250 € 100 000 €" at bounding box center [1012, 254] width 498 height 41
type input "1"
type input "1250"
type input "12"
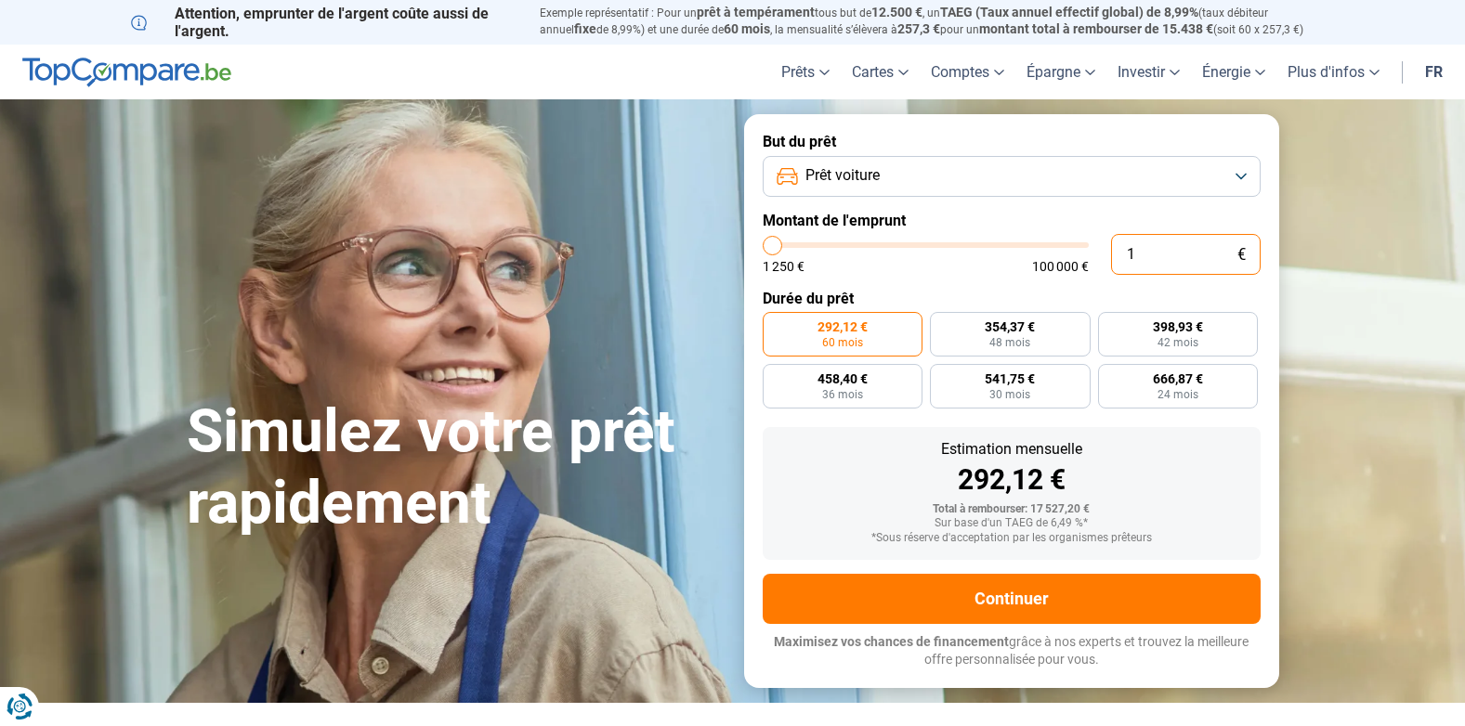
type input "1250"
type input "120"
type input "1250"
type input "1 200"
type input "1250"
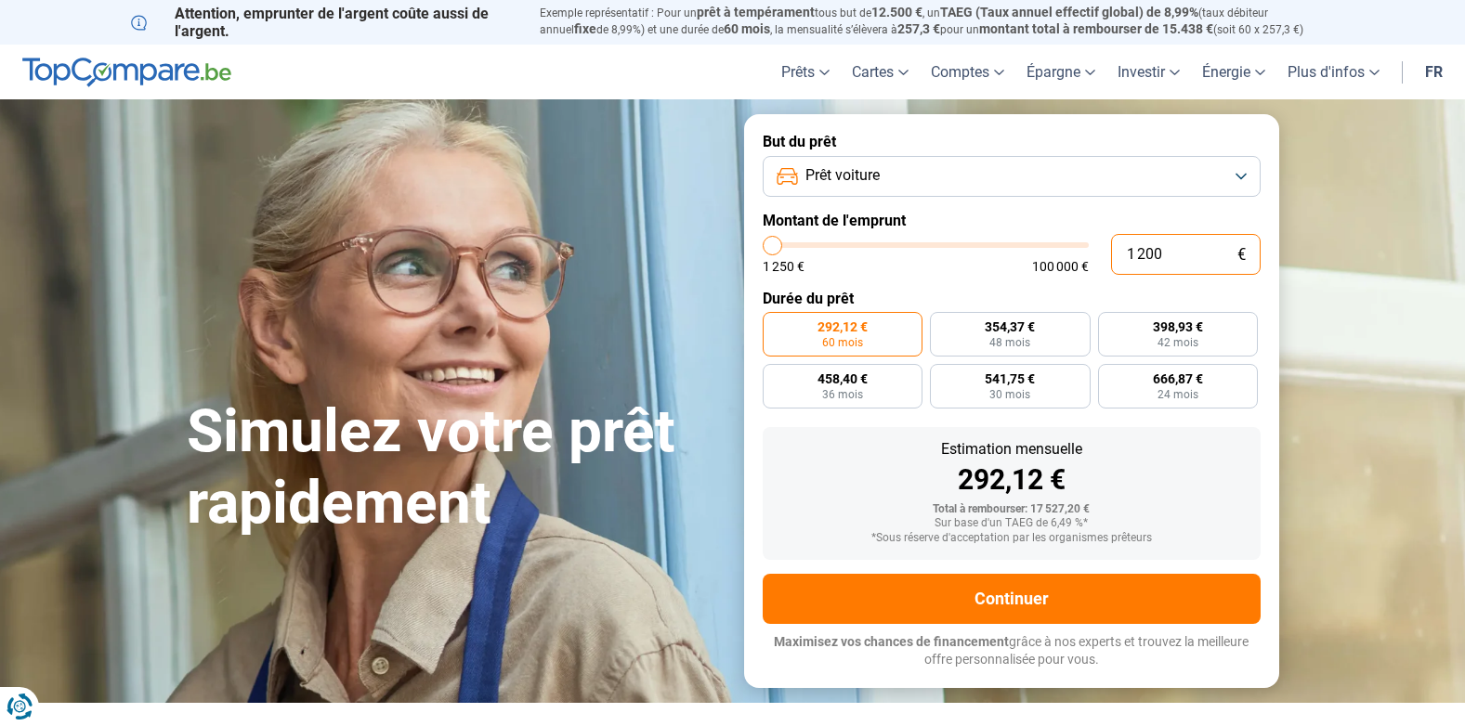
type input "12 000"
type input "12000"
drag, startPoint x: 1178, startPoint y: 256, endPoint x: 1068, endPoint y: 256, distance: 109.6
click at [1068, 256] on div "12 000 € 1 250 € 100 000 €" at bounding box center [1012, 254] width 498 height 41
type input "1"
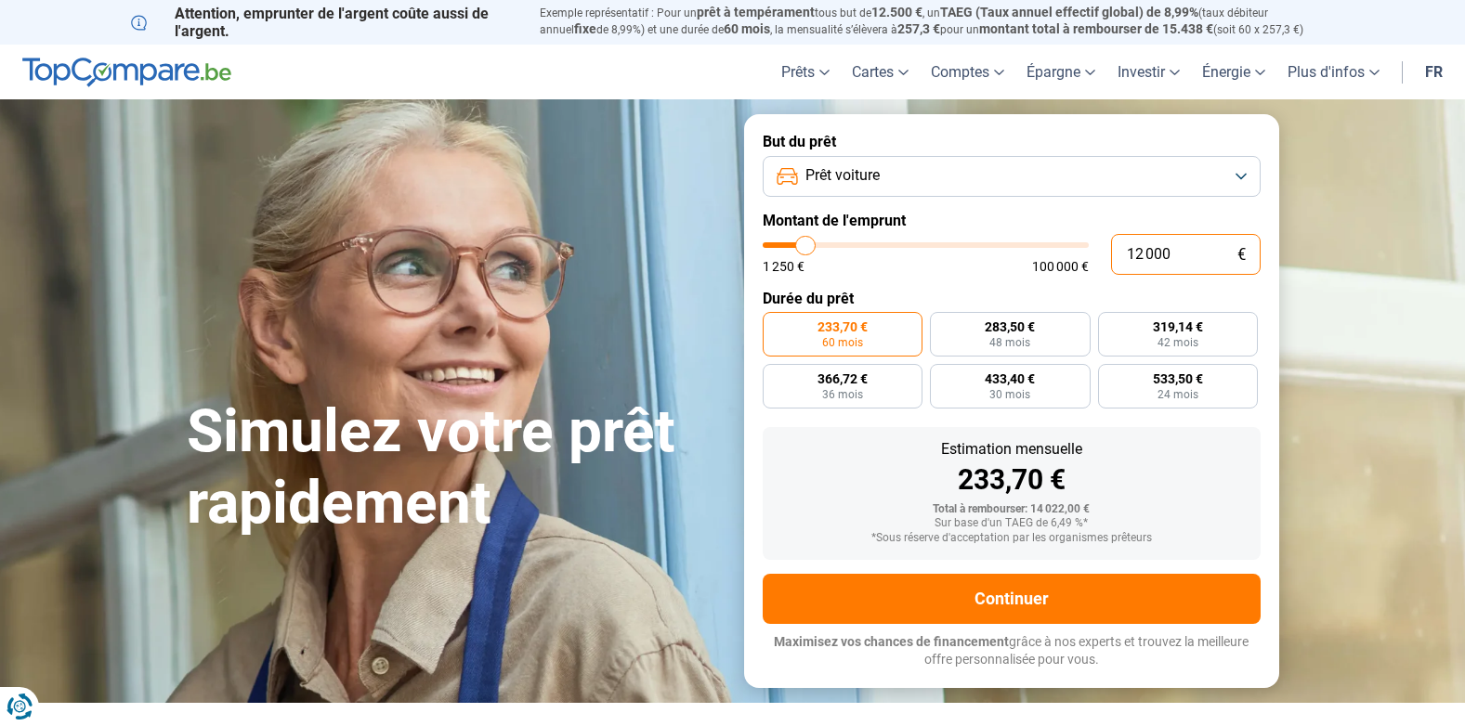
type input "1250"
type input "18"
type input "1250"
type input "180"
type input "1250"
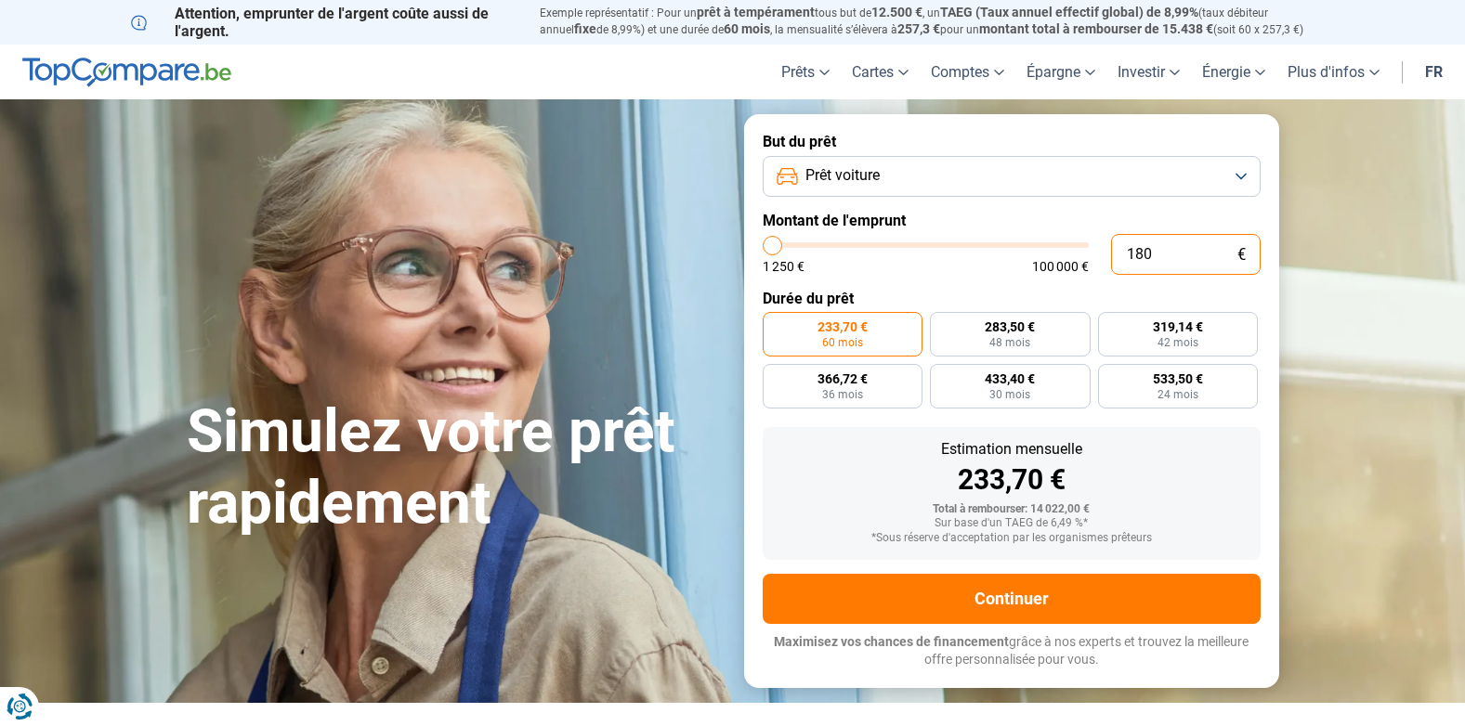
type input "1 800"
type input "1750"
type input "18 000"
type input "18000"
radio input "false"
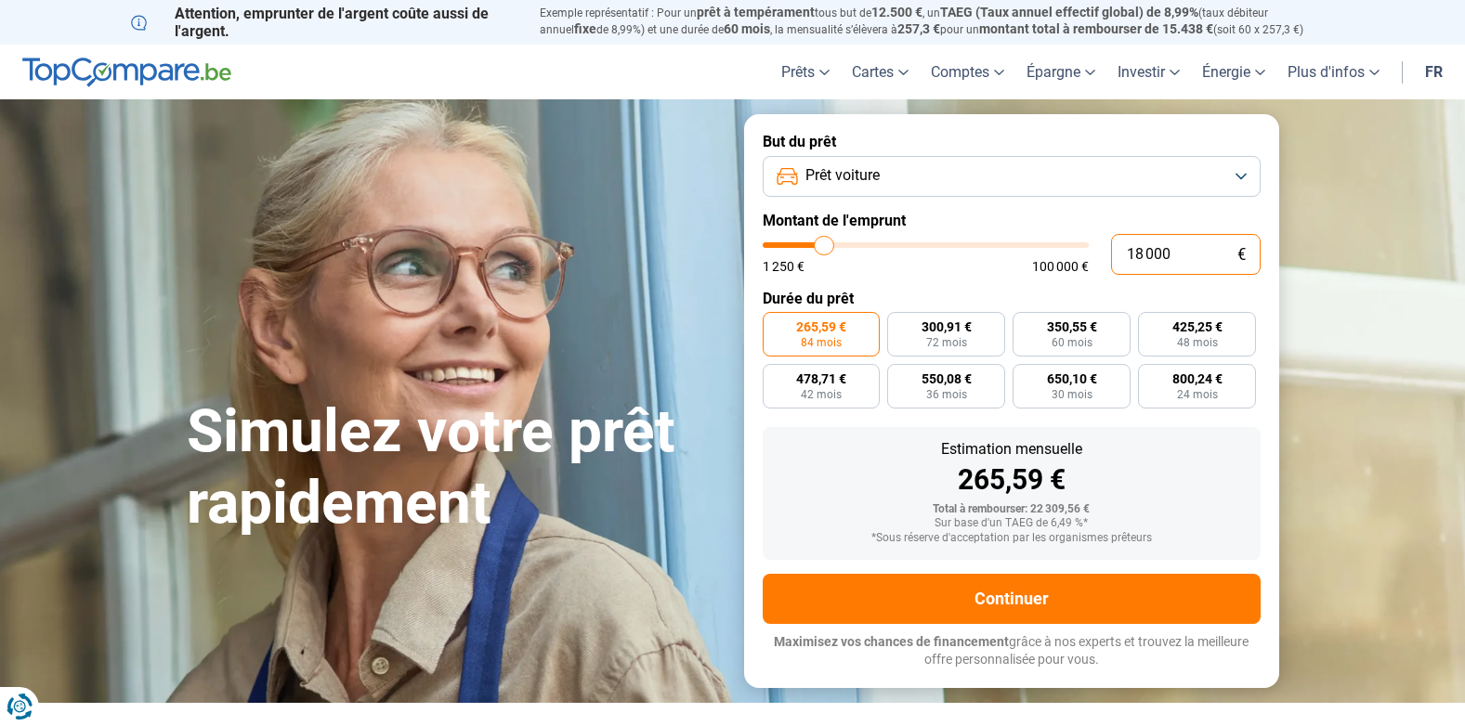
drag, startPoint x: 1183, startPoint y: 257, endPoint x: 1103, endPoint y: 256, distance: 79.9
click at [1103, 256] on div "18 000 € 1 250 € 100 000 €" at bounding box center [1012, 254] width 498 height 41
type input "1"
type input "1250"
type input "17"
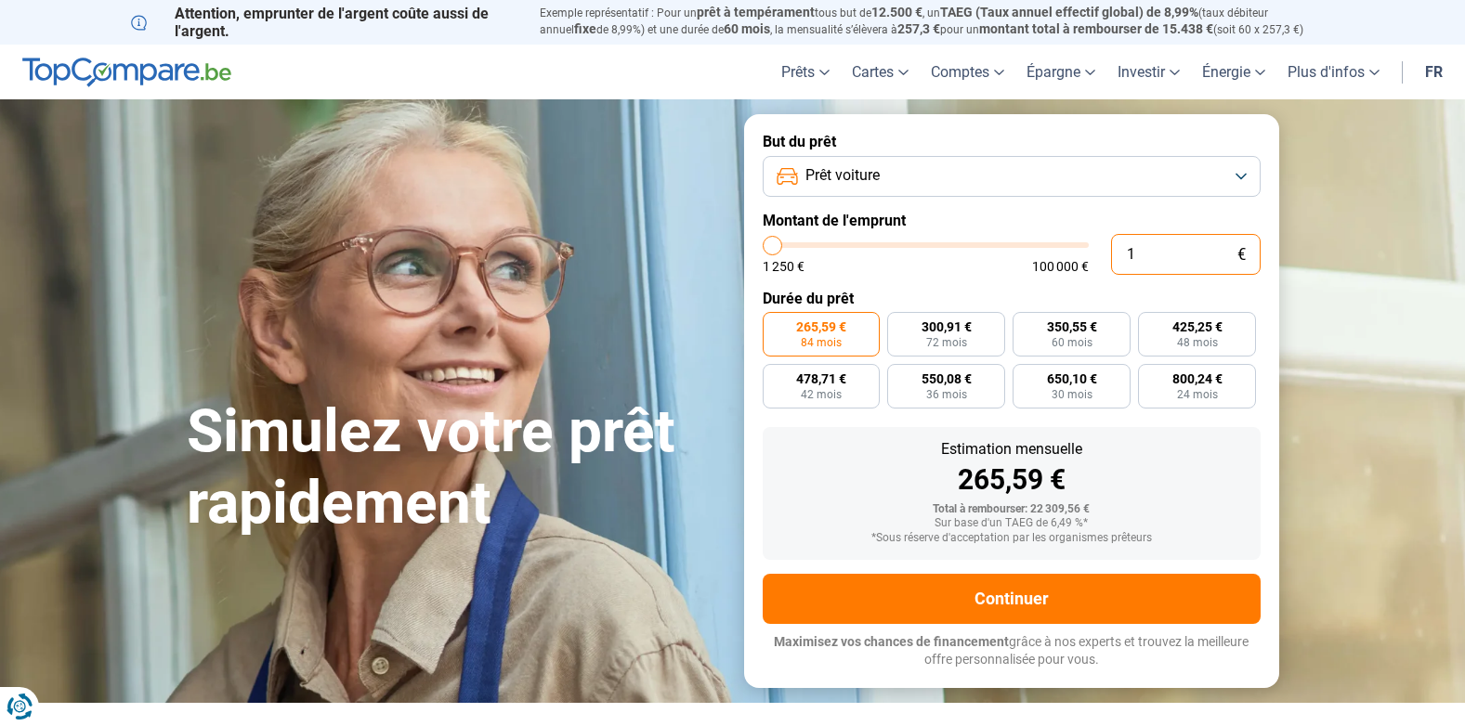
type input "1250"
type input "175"
type input "1250"
type input "1 750"
type input "1750"
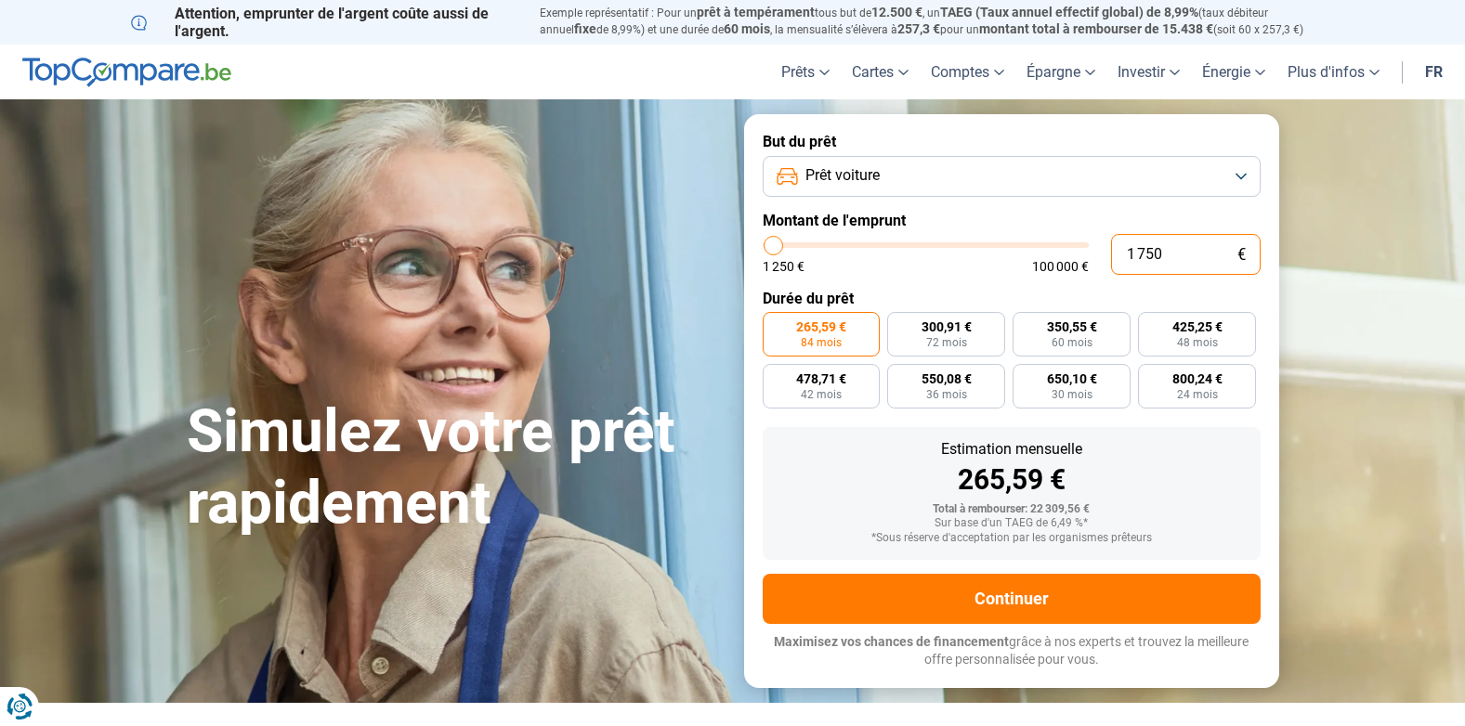
type input "17 500"
type input "17500"
click at [982, 172] on button "Prêt voiture" at bounding box center [1012, 176] width 498 height 41
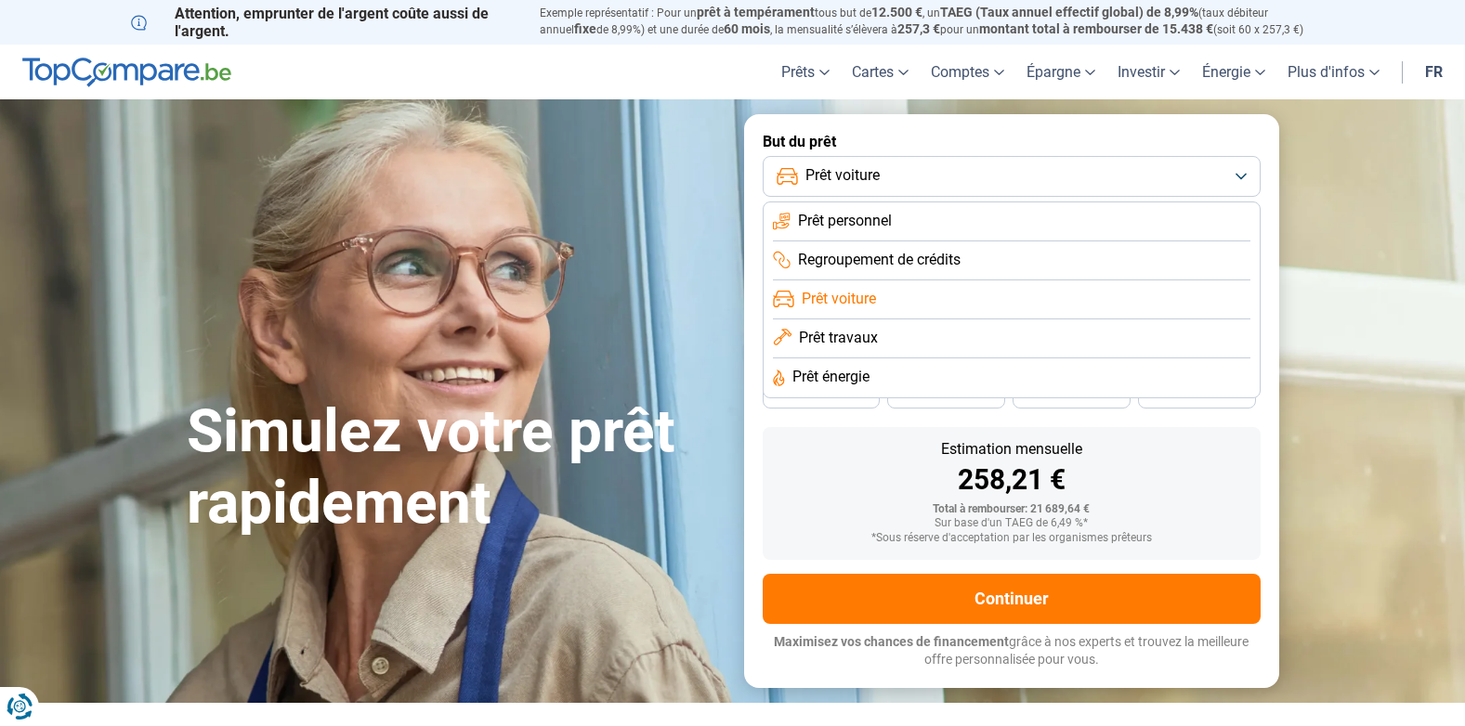
click at [844, 336] on span "Prêt travaux" at bounding box center [838, 338] width 79 height 20
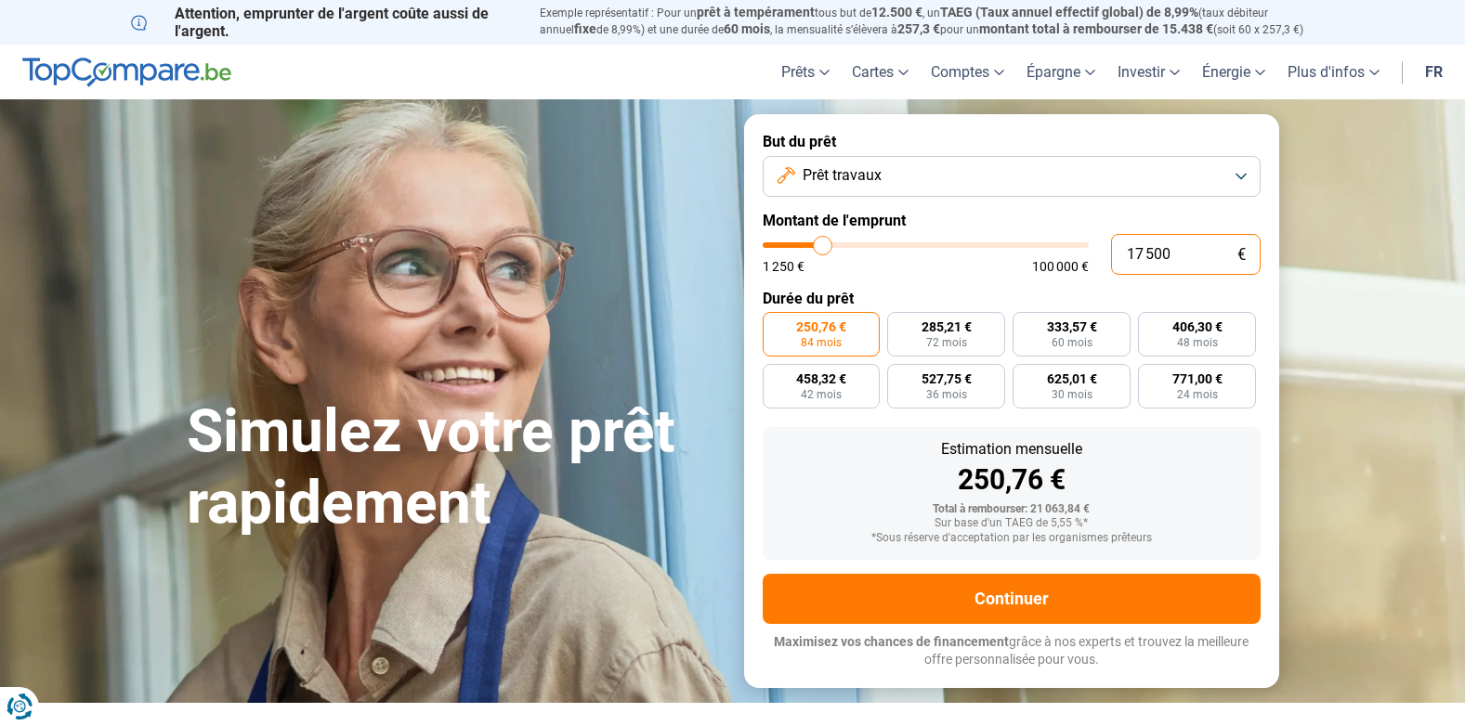
click at [1211, 255] on input "17 500" at bounding box center [1186, 254] width 150 height 41
click at [1144, 179] on button "Prêt travaux" at bounding box center [1012, 176] width 498 height 41
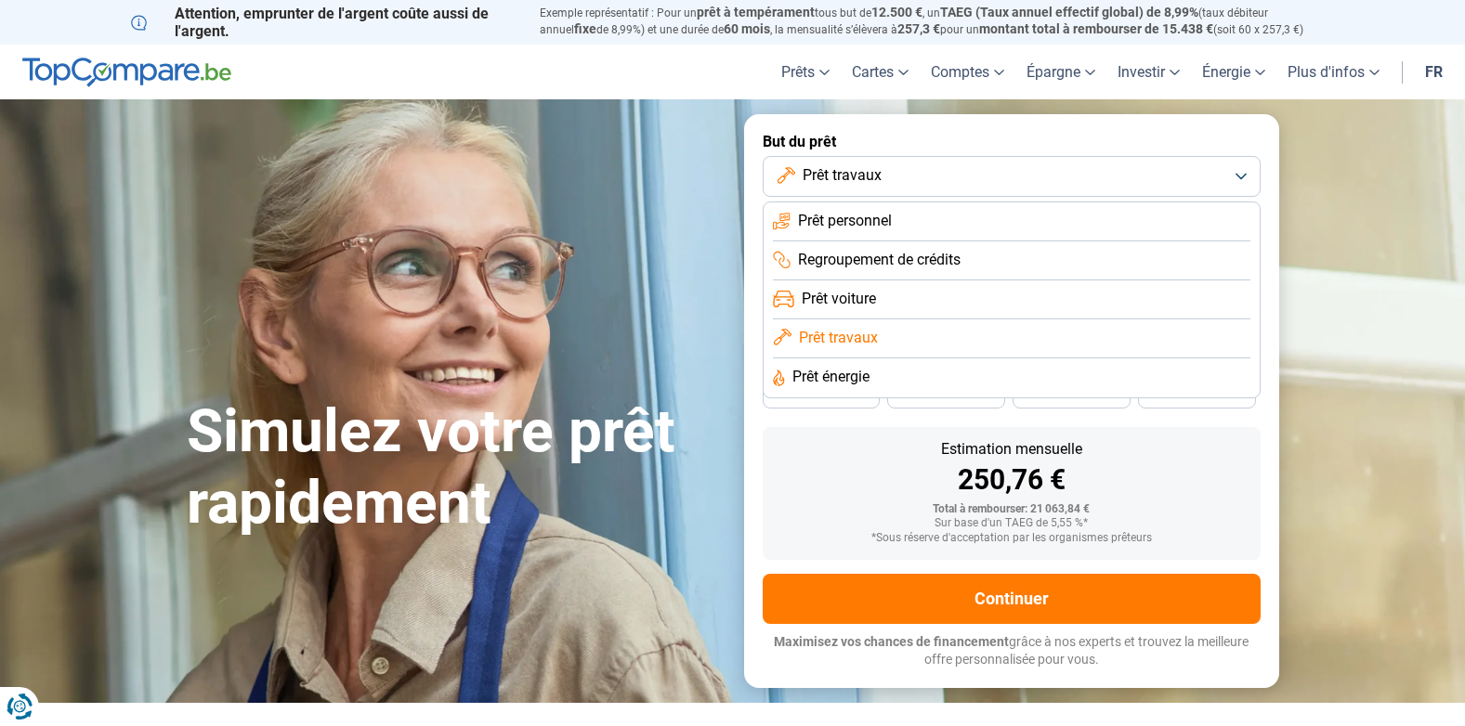
click at [863, 292] on span "Prêt voiture" at bounding box center [839, 299] width 74 height 20
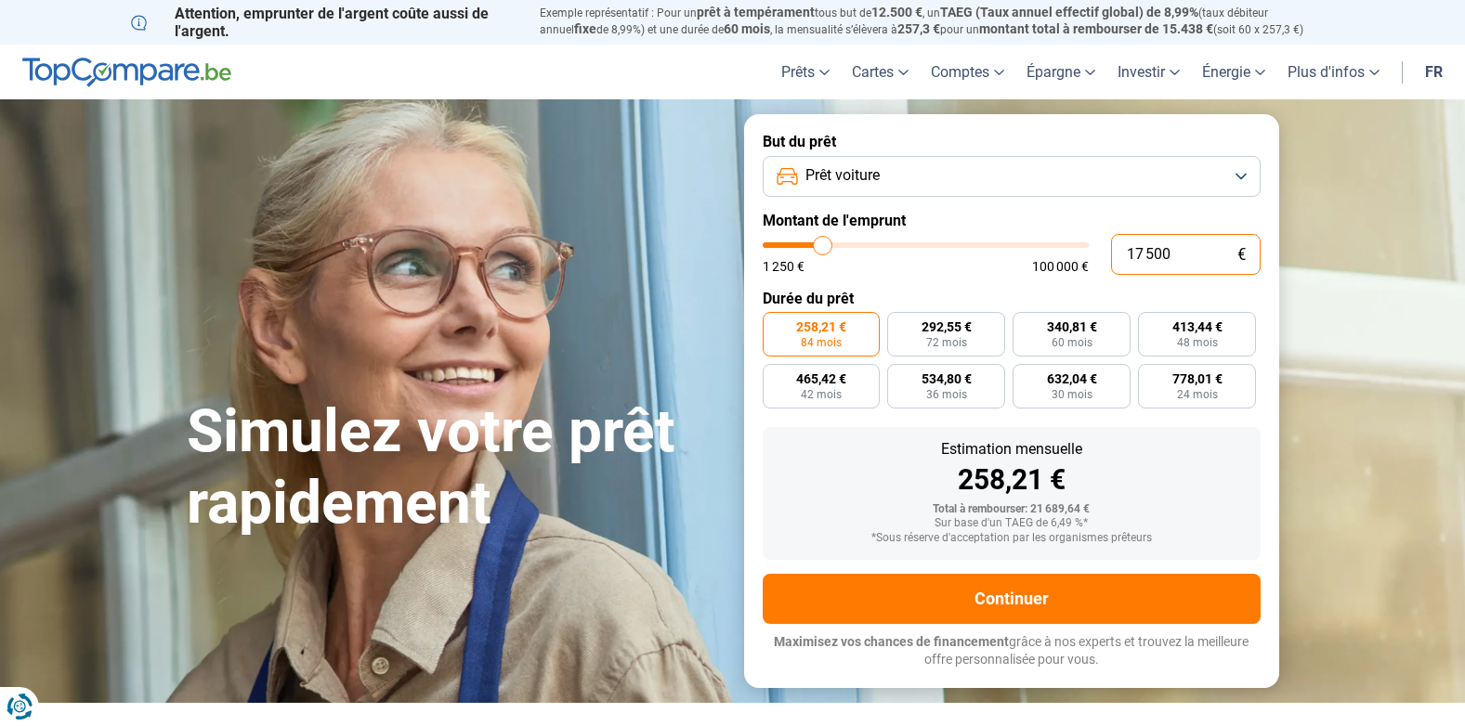
drag, startPoint x: 1187, startPoint y: 252, endPoint x: 1049, endPoint y: 241, distance: 138.9
click at [1049, 241] on div "17 500 € 1 250 € 100 000 €" at bounding box center [1012, 254] width 498 height 41
type input "1"
type input "1250"
type input "18"
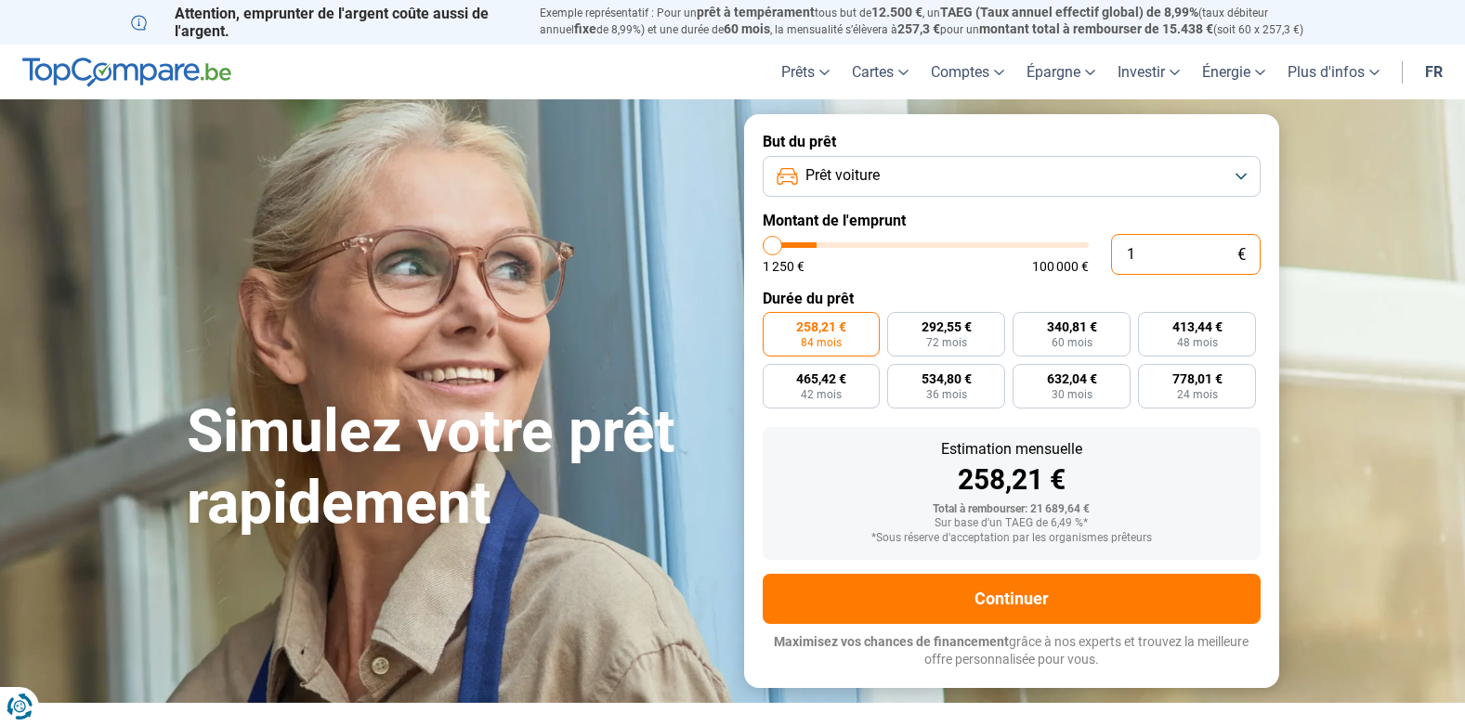
type input "1250"
type input "180"
type input "1250"
type input "1 800"
type input "1750"
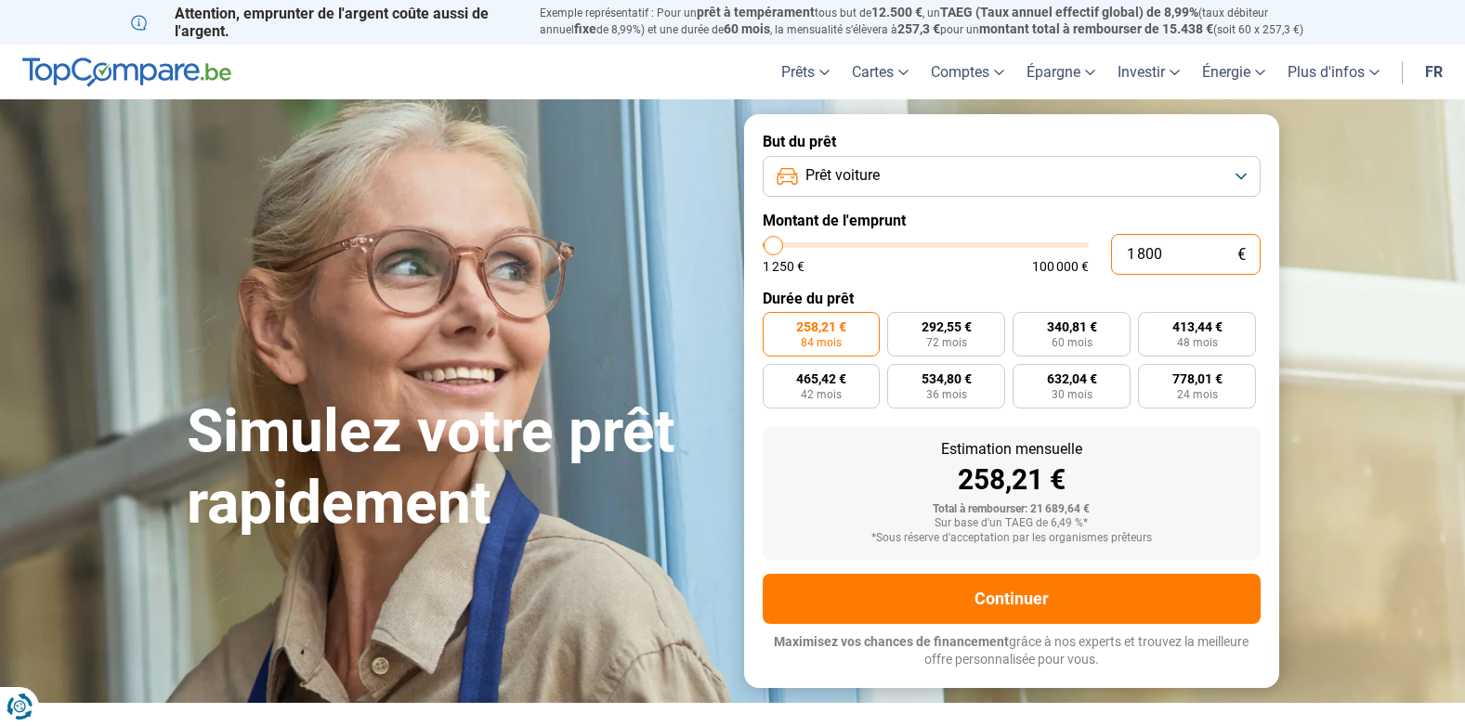
type input "18 000"
type input "18000"
type input "18 000"
click at [923, 170] on button "Prêt voiture" at bounding box center [1012, 176] width 498 height 41
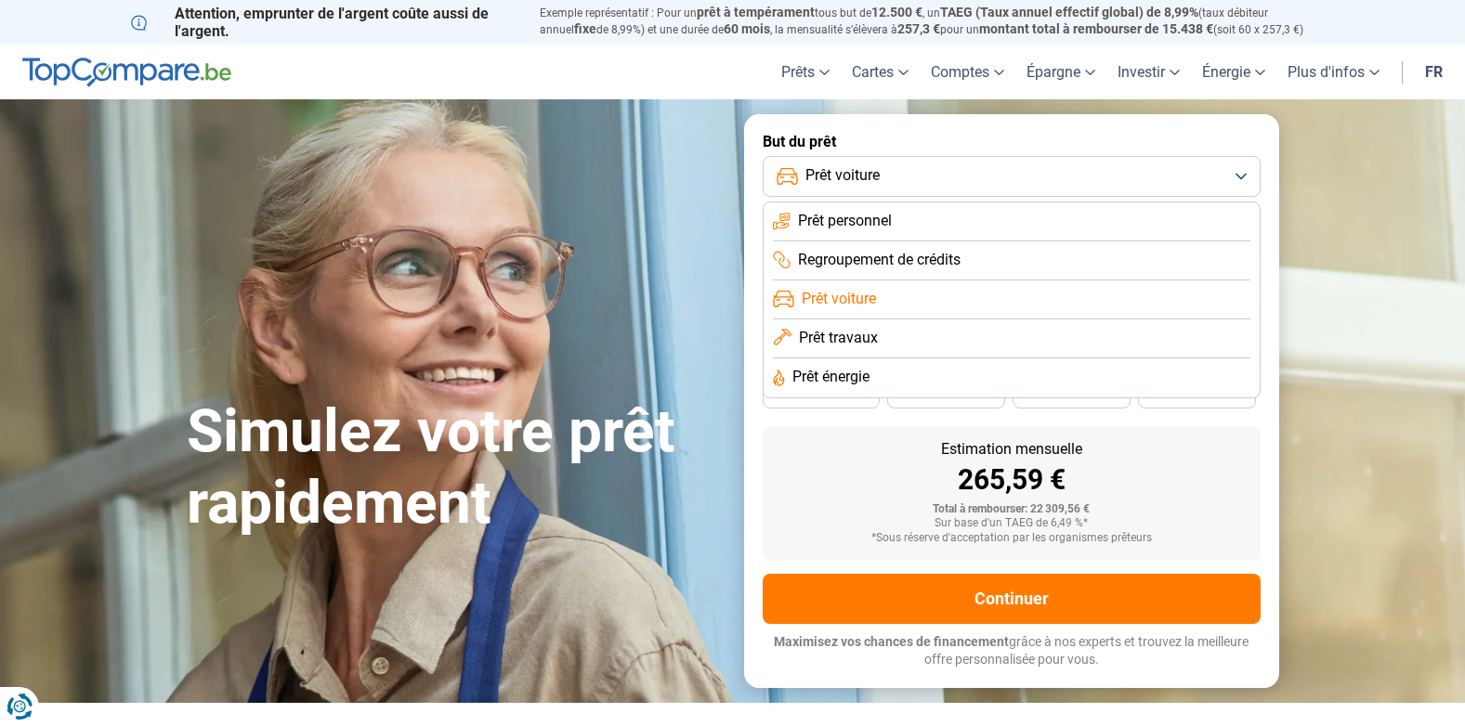
click at [845, 336] on span "Prêt travaux" at bounding box center [838, 338] width 79 height 20
